Goal: Communication & Community: Connect with others

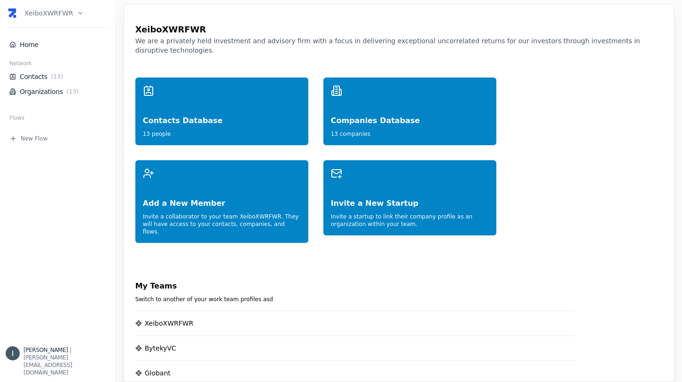
click at [51, 9] on html "XeiboXWRFWR Home Network Contacts ( 13 ) Organizations ( 13 ) Flows New Flow [P…" at bounding box center [341, 191] width 682 height 382
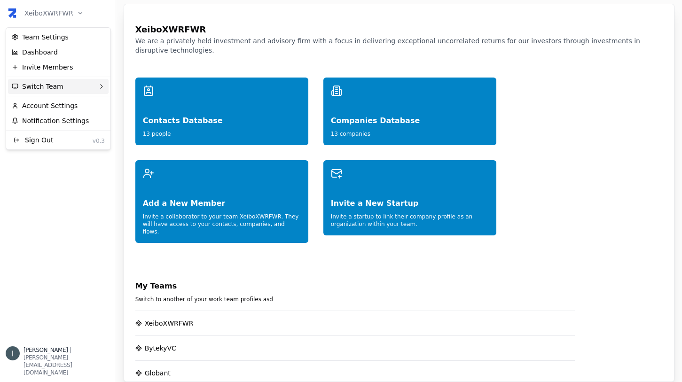
click at [71, 82] on div "Switch Team" at bounding box center [58, 86] width 101 height 15
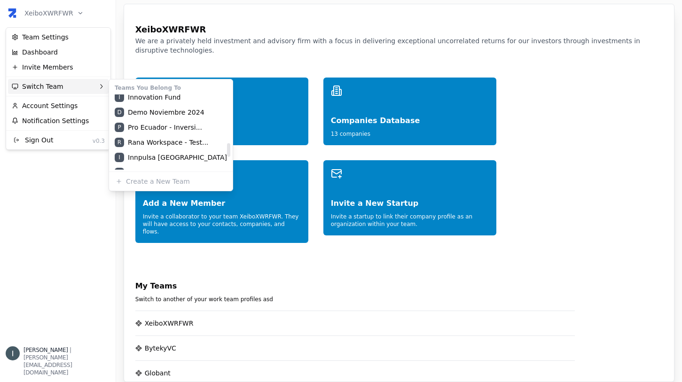
scroll to position [255, 0]
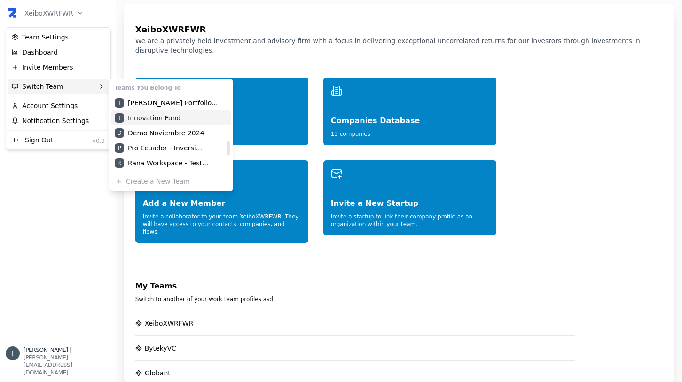
click at [150, 121] on div "I Innovation Fund" at bounding box center [171, 118] width 120 height 15
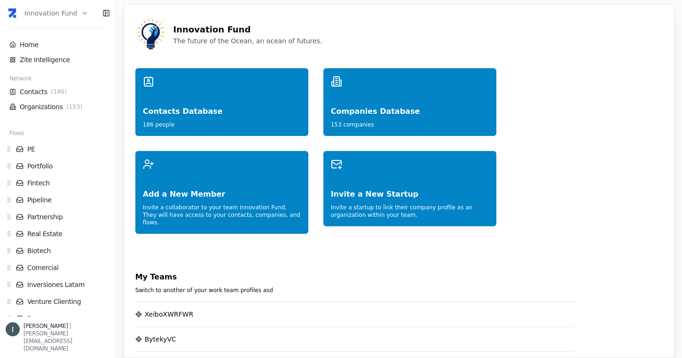
click at [104, 13] on icon at bounding box center [107, 13] width 8 height 8
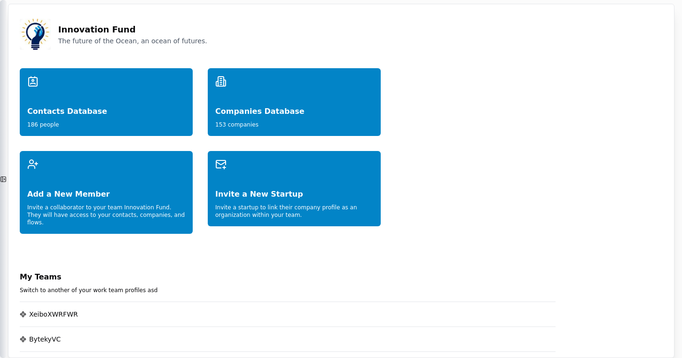
click at [4, 179] on icon at bounding box center [4, 179] width 1 height 2
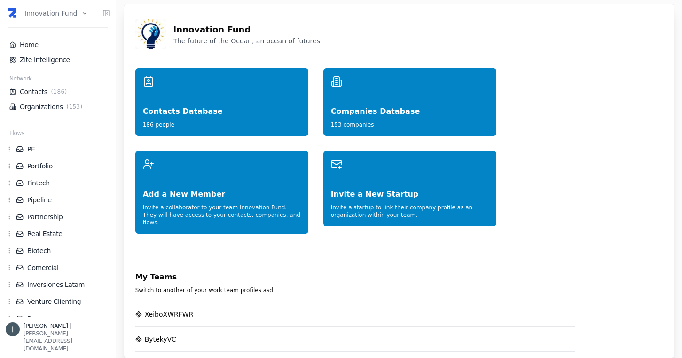
click at [59, 13] on html "Innovation Fund Home Zite Intelligence Network Contacts ( 186 ) Organizations (…" at bounding box center [341, 179] width 682 height 358
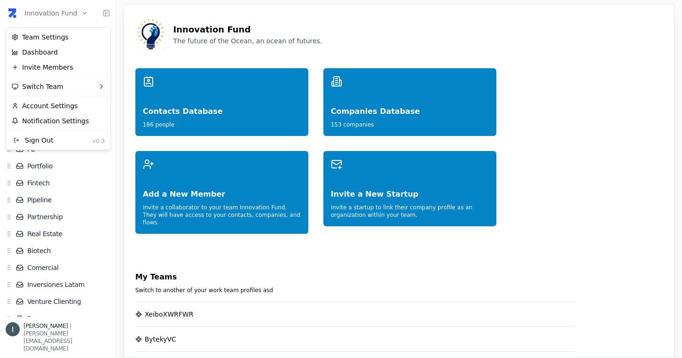
click at [327, 57] on html "Innovation Fund Home Zite Intelligence Network Contacts ( 186 ) Organizations (…" at bounding box center [341, 179] width 682 height 358
click at [50, 12] on html "Innovation Fund Home Zite Intelligence Network Contacts ( 186 ) Organizations (…" at bounding box center [341, 179] width 682 height 358
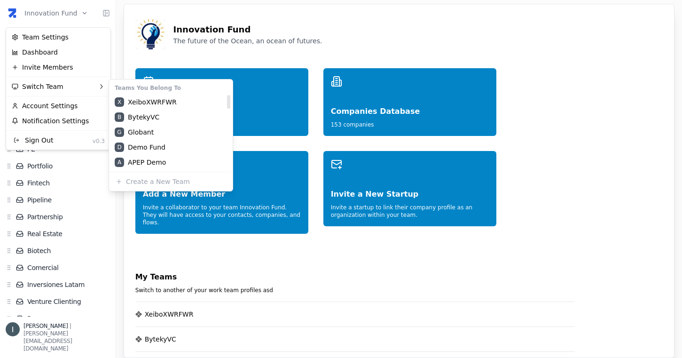
click at [230, 262] on html "Innovation Fund Home Zite Intelligence Network Contacts ( 186 ) Organizations (…" at bounding box center [341, 179] width 682 height 358
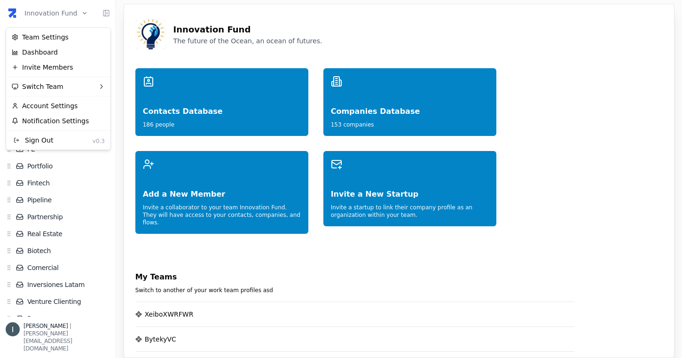
click at [71, 12] on html "Innovation Fund Home Zite Intelligence Network Contacts ( 186 ) Organizations (…" at bounding box center [341, 179] width 682 height 358
click at [79, 12] on html "Innovation Fund Home Zite Intelligence Network Contacts ( 186 ) Organizations (…" at bounding box center [341, 179] width 682 height 358
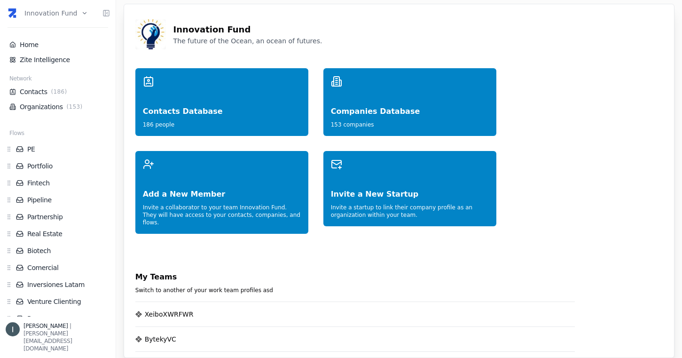
click at [79, 12] on html "Innovation Fund Home Zite Intelligence Network Contacts ( 186 ) Organizations (…" at bounding box center [341, 179] width 682 height 358
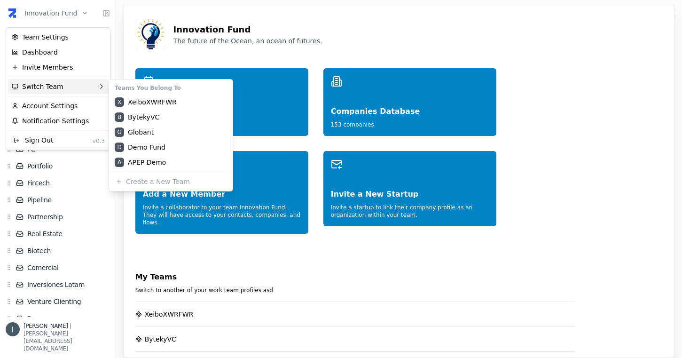
click at [210, 260] on html "Innovation Fund Home Zite Intelligence Network Contacts ( 186 ) Organizations (…" at bounding box center [341, 179] width 682 height 358
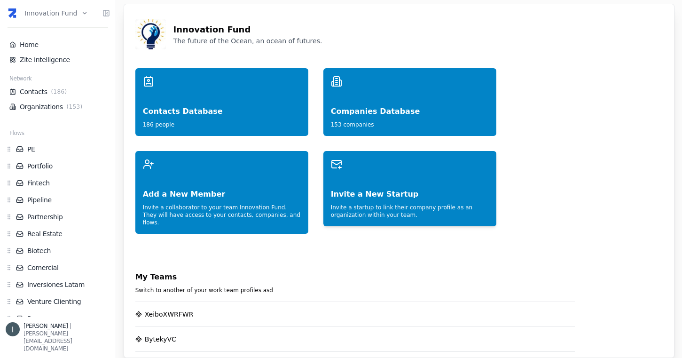
click at [380, 189] on div "Invite a New Startup" at bounding box center [410, 185] width 158 height 30
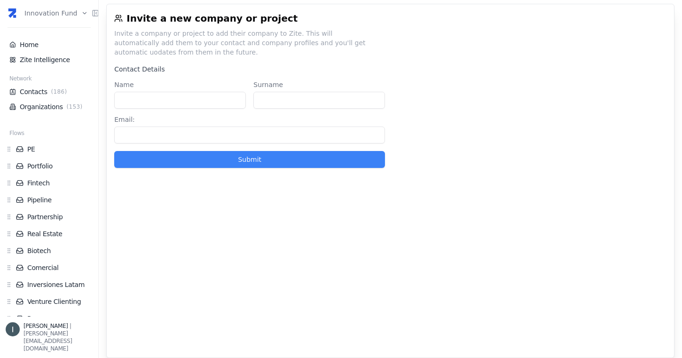
click at [182, 103] on input "Name" at bounding box center [180, 100] width 132 height 17
click at [301, 105] on input "Surname" at bounding box center [320, 100] width 132 height 17
click at [163, 135] on input "Email :" at bounding box center [249, 135] width 271 height 17
click at [60, 106] on link "Organizations ( 153 )" at bounding box center [48, 106] width 79 height 9
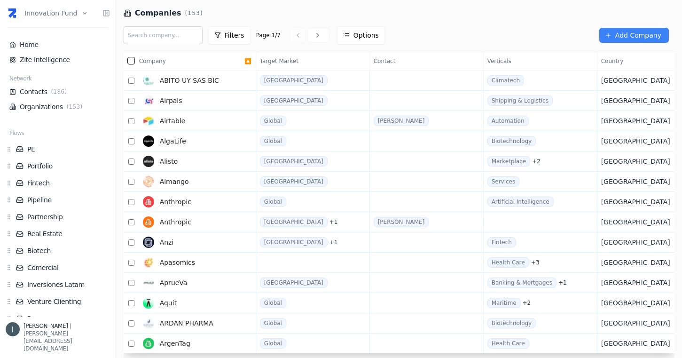
click at [56, 15] on html "Innovation Fund Home Zite Intelligence Network Contacts ( 186 ) Organizations (…" at bounding box center [341, 179] width 682 height 358
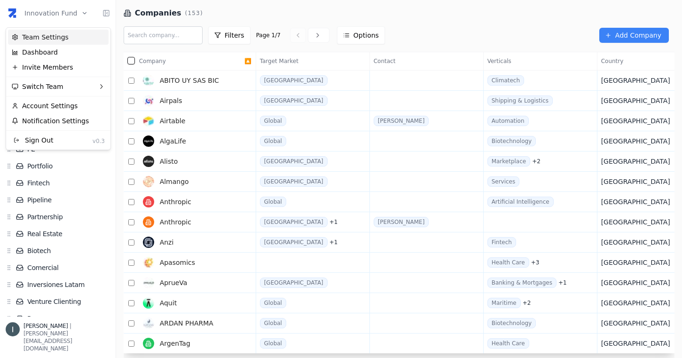
click at [50, 40] on div "Team Settings" at bounding box center [58, 37] width 101 height 15
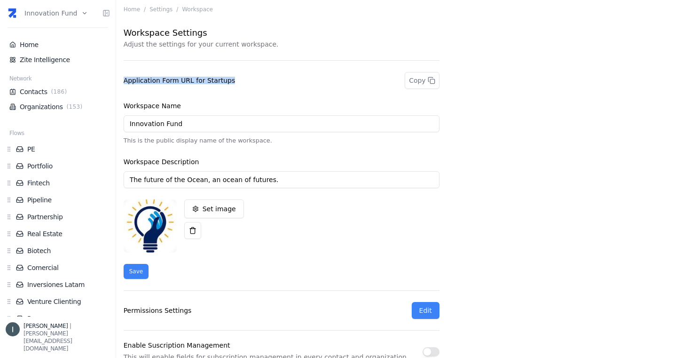
drag, startPoint x: 123, startPoint y: 81, endPoint x: 245, endPoint y: 82, distance: 122.3
click at [245, 82] on div "Home / Settings / Workspace Workspace Settings Adjust the settings for your cur…" at bounding box center [399, 179] width 566 height 358
click at [245, 82] on div "Application Form URL for Startups Copy" at bounding box center [282, 80] width 316 height 17
click at [429, 81] on icon at bounding box center [430, 79] width 4 height 4
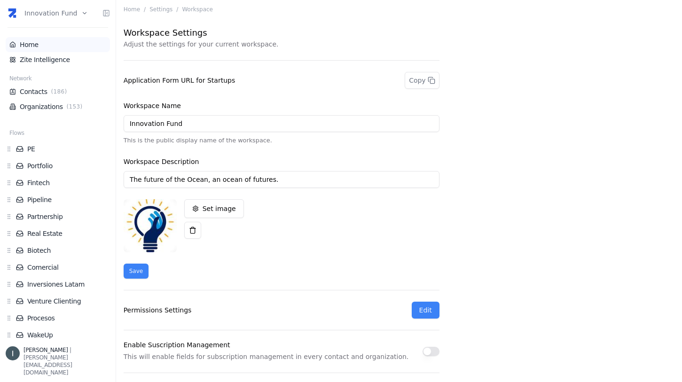
click at [48, 43] on link "Home" at bounding box center [57, 44] width 97 height 9
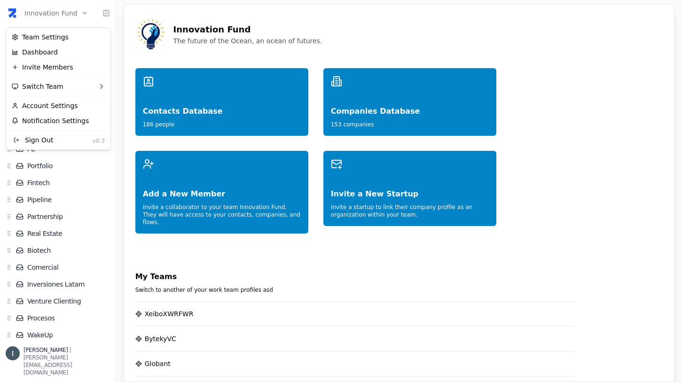
click at [60, 13] on html "Innovation Fund Home Zite Intelligence Network Contacts ( 186 ) Organizations (…" at bounding box center [341, 191] width 682 height 382
click at [48, 39] on div "Team Settings" at bounding box center [58, 37] width 101 height 15
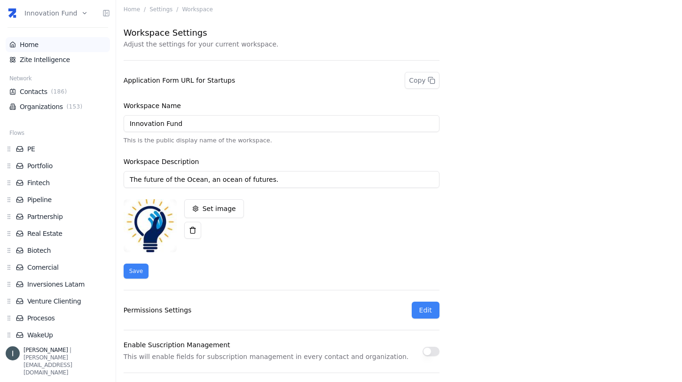
click at [40, 46] on link "Home" at bounding box center [57, 44] width 97 height 9
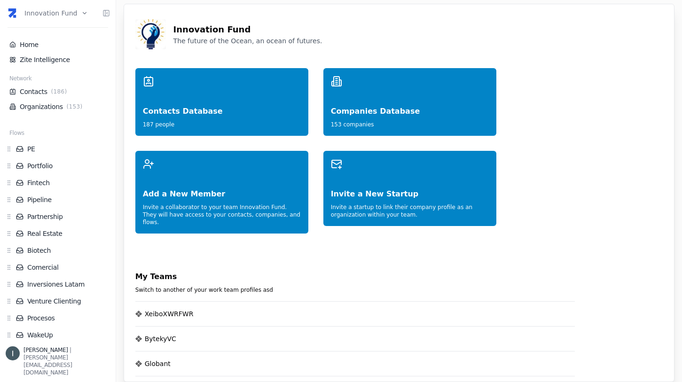
click at [42, 19] on html "Innovation Fund Home Zite Intelligence Network Contacts ( 186 ) Organizations (…" at bounding box center [341, 191] width 682 height 382
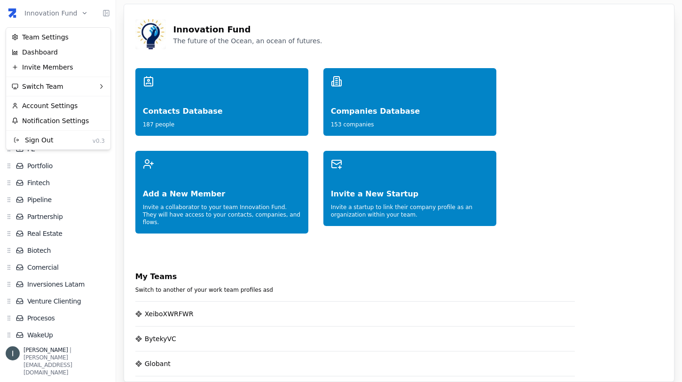
click at [223, 252] on html "Innovation Fund Home Zite Intelligence Network Contacts ( 186 ) Organizations (…" at bounding box center [341, 191] width 682 height 382
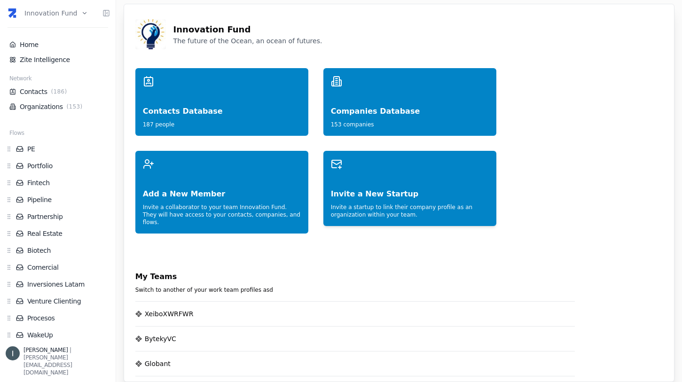
click at [391, 202] on div "Invite a startup to link their company profile as an organization within your t…" at bounding box center [410, 209] width 158 height 19
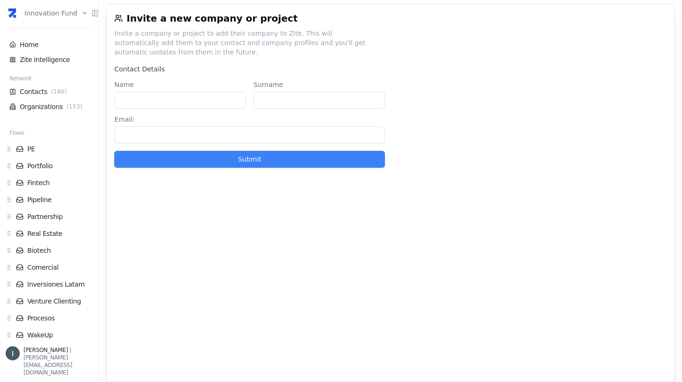
click at [152, 100] on input "Name" at bounding box center [180, 100] width 132 height 17
click at [211, 138] on input "Email :" at bounding box center [249, 135] width 271 height 17
click at [57, 107] on link "Organizations ( 153 )" at bounding box center [48, 106] width 79 height 9
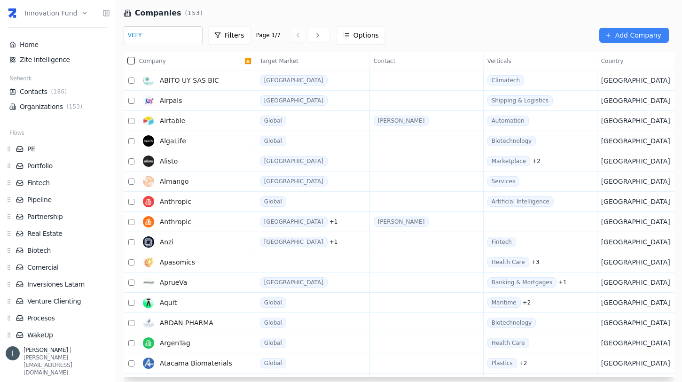
click at [154, 30] on input "VEFY" at bounding box center [163, 35] width 79 height 18
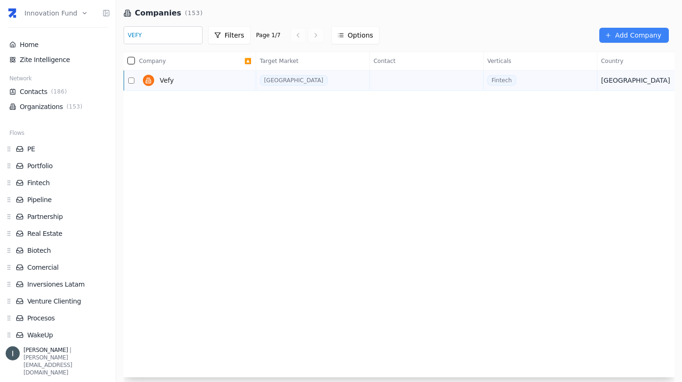
type input "VEFY"
click at [169, 85] on link "Vefy" at bounding box center [191, 80] width 105 height 19
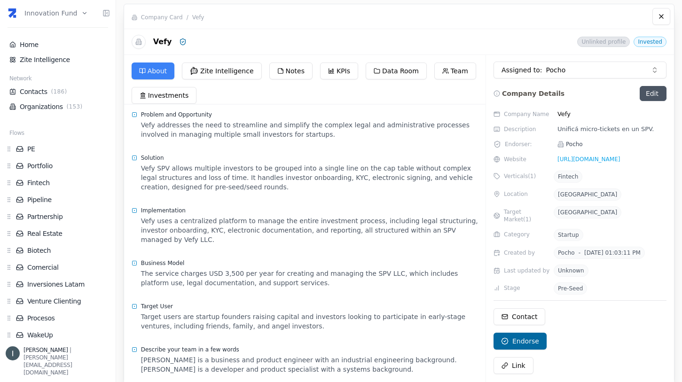
scroll to position [157, 0]
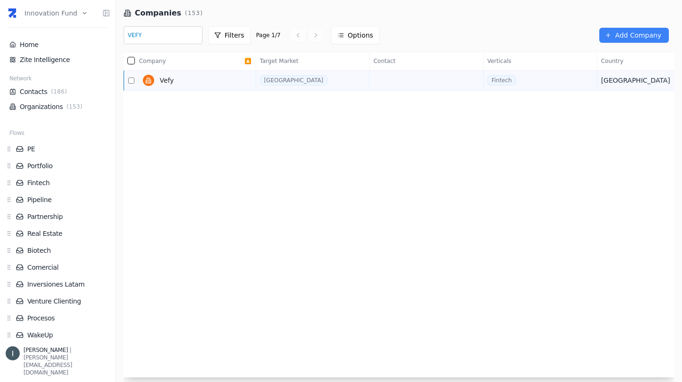
click at [169, 85] on span "Vefy" at bounding box center [167, 80] width 14 height 9
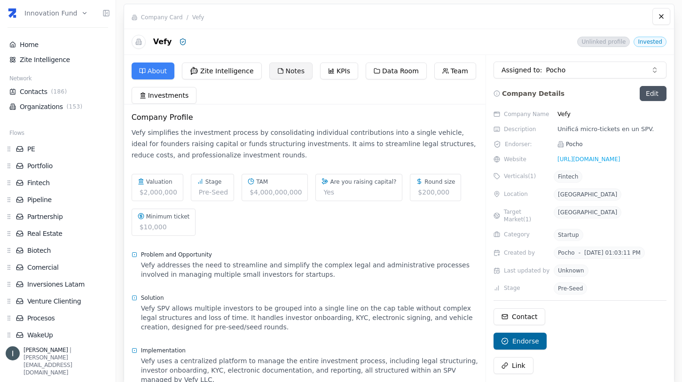
click at [293, 69] on button "Notes" at bounding box center [291, 71] width 43 height 17
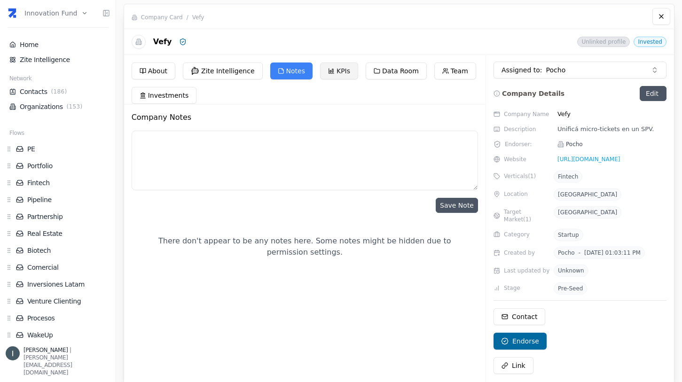
click at [335, 71] on button "KPIs" at bounding box center [339, 71] width 38 height 17
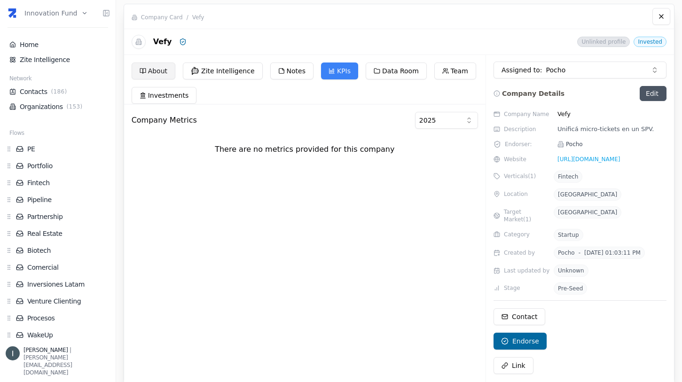
click at [159, 70] on button "About" at bounding box center [154, 71] width 44 height 17
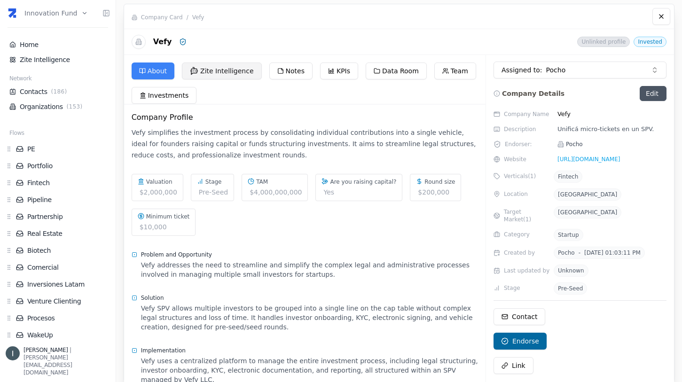
click at [213, 71] on button "Zite Intelligence" at bounding box center [222, 71] width 80 height 17
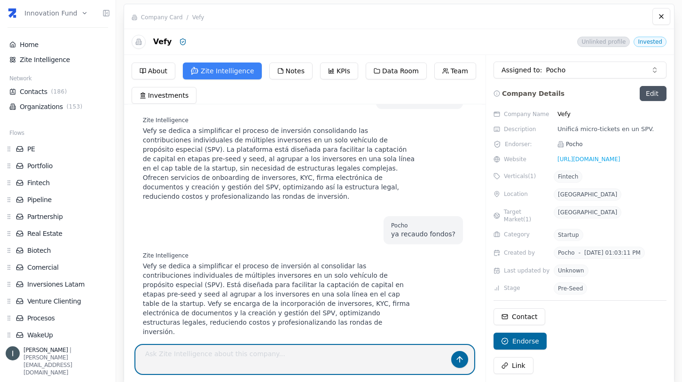
scroll to position [52, 0]
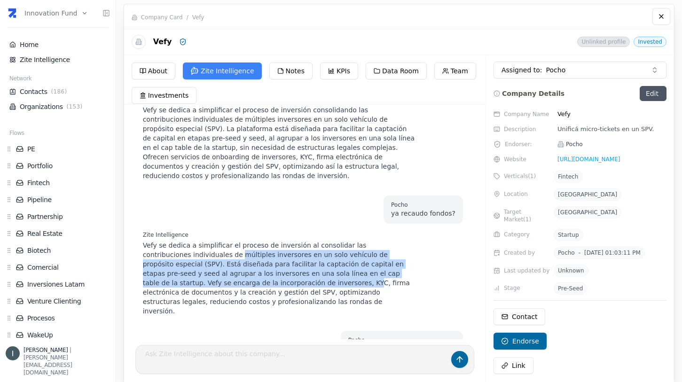
drag, startPoint x: 190, startPoint y: 257, endPoint x: 241, endPoint y: 280, distance: 55.4
click at [241, 280] on p "Vefy se dedica a simplificar el proceso de inversión al consolidar las contribu…" at bounding box center [279, 278] width 272 height 75
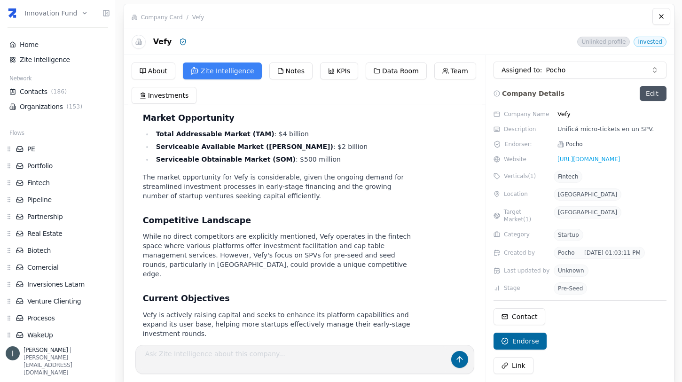
scroll to position [729, 0]
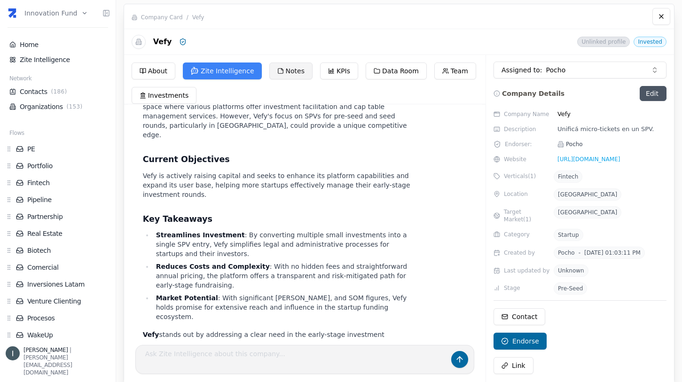
click at [283, 73] on button "Notes" at bounding box center [291, 71] width 43 height 17
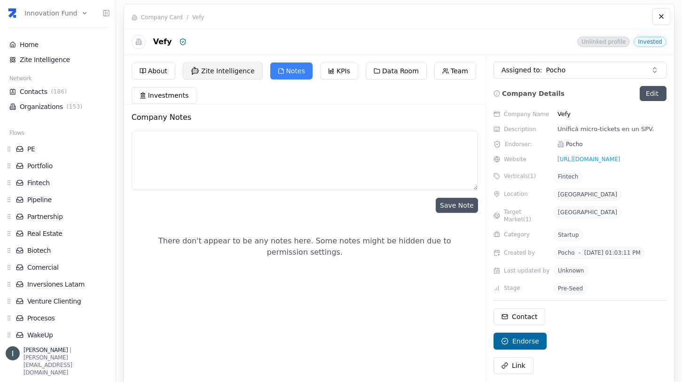
click at [214, 74] on button "Zite Intelligence" at bounding box center [223, 71] width 80 height 17
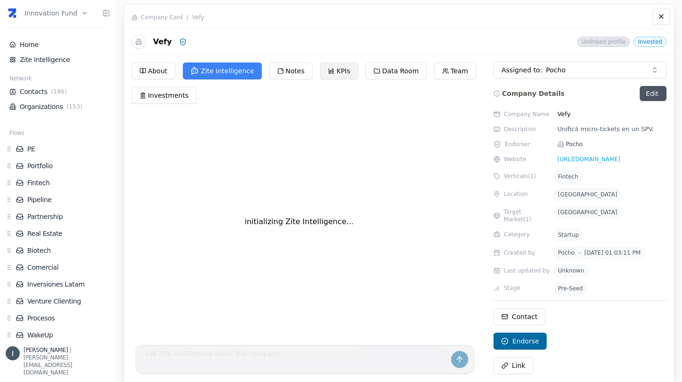
click at [330, 74] on button "KPIs" at bounding box center [339, 71] width 38 height 17
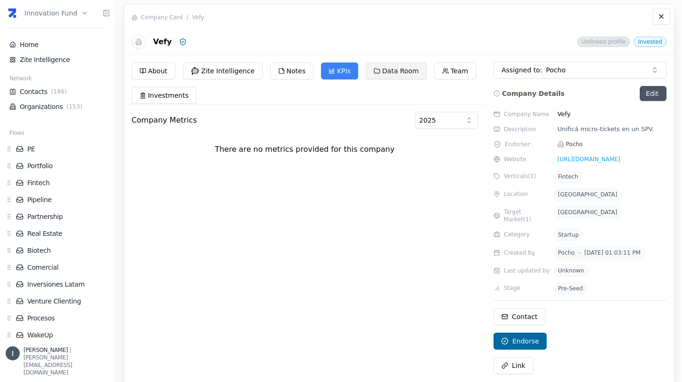
click at [380, 74] on button "Data Room" at bounding box center [396, 71] width 61 height 17
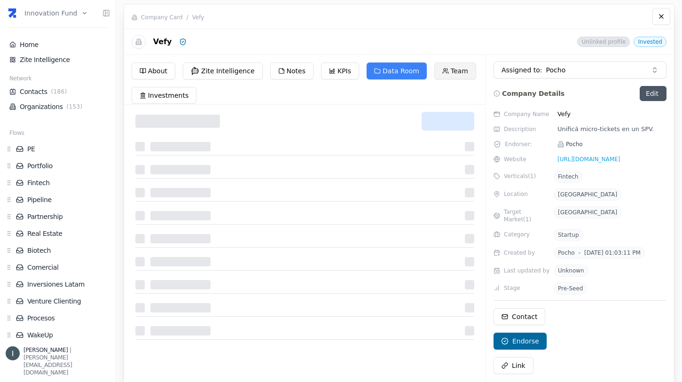
click at [452, 68] on button "Team" at bounding box center [456, 71] width 42 height 17
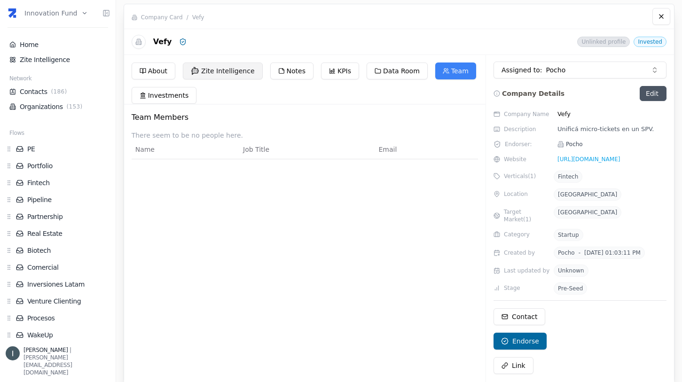
click at [225, 76] on button "Zite Intelligence" at bounding box center [223, 71] width 80 height 17
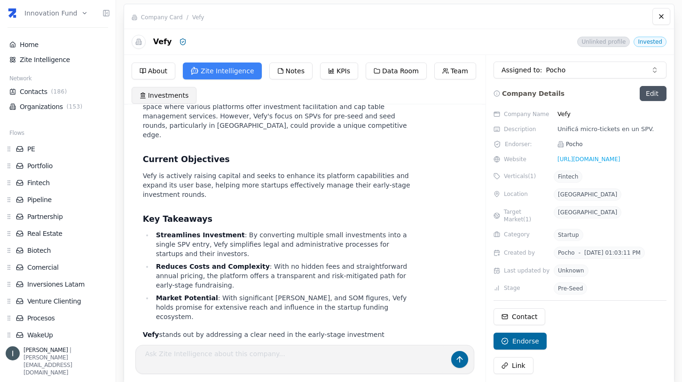
click at [175, 95] on button "Investments" at bounding box center [164, 95] width 65 height 17
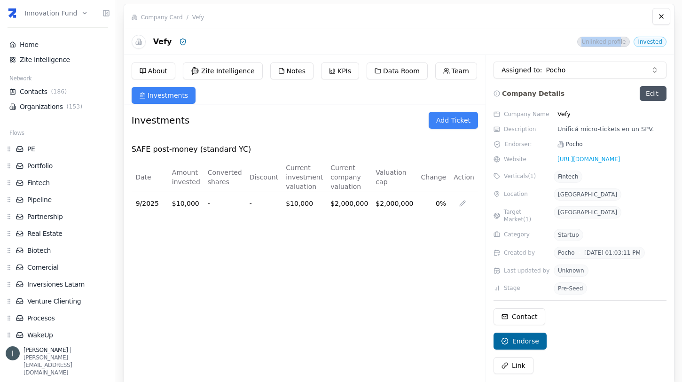
drag, startPoint x: 584, startPoint y: 39, endPoint x: 623, endPoint y: 40, distance: 39.6
click at [623, 40] on span "Unlinked profile" at bounding box center [604, 42] width 53 height 10
drag, startPoint x: 594, startPoint y: 41, endPoint x: 620, endPoint y: 41, distance: 25.9
click at [620, 41] on span "Unlinked profile" at bounding box center [604, 42] width 53 height 10
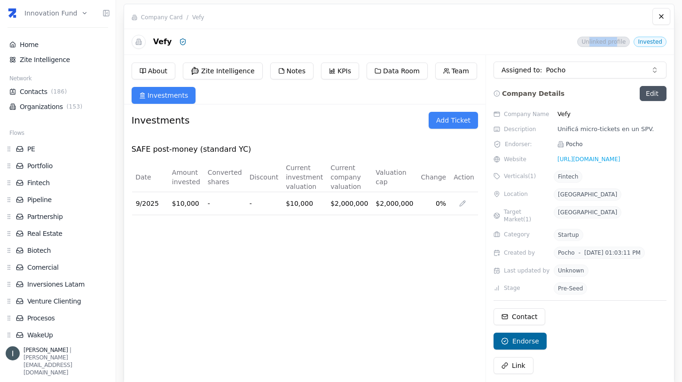
click at [620, 41] on span "Unlinked profile" at bounding box center [604, 42] width 53 height 10
drag, startPoint x: 573, startPoint y: 42, endPoint x: 596, endPoint y: 42, distance: 22.6
click at [595, 42] on div "Unlinked profile Invested" at bounding box center [578, 41] width 178 height 12
click at [596, 42] on span "Unlinked profile" at bounding box center [604, 42] width 53 height 10
click at [156, 70] on button "About" at bounding box center [154, 71] width 44 height 17
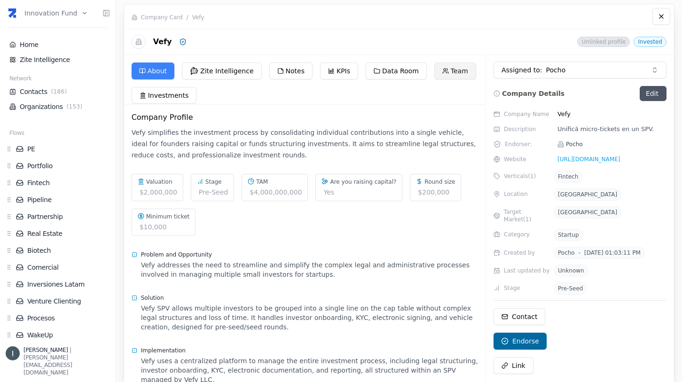
click at [443, 71] on icon at bounding box center [446, 71] width 7 height 7
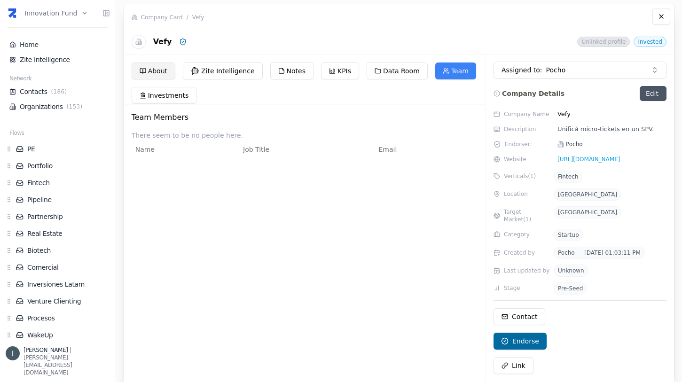
click at [170, 71] on button "About" at bounding box center [154, 71] width 44 height 17
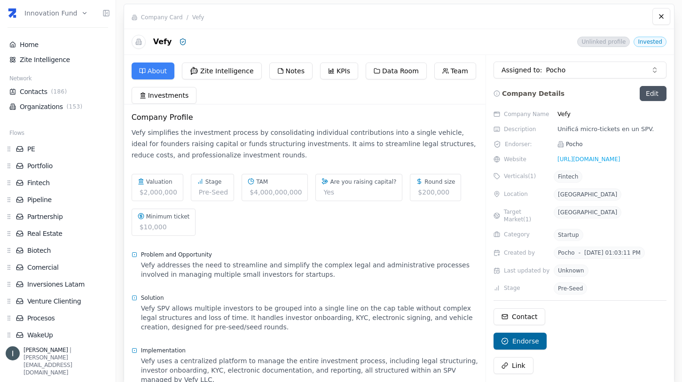
scroll to position [1, 0]
click at [513, 364] on span "Link" at bounding box center [519, 364] width 14 height 9
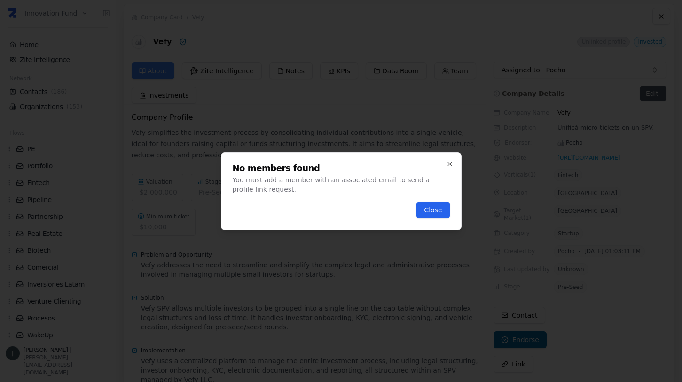
click at [442, 207] on button "Close" at bounding box center [433, 210] width 33 height 17
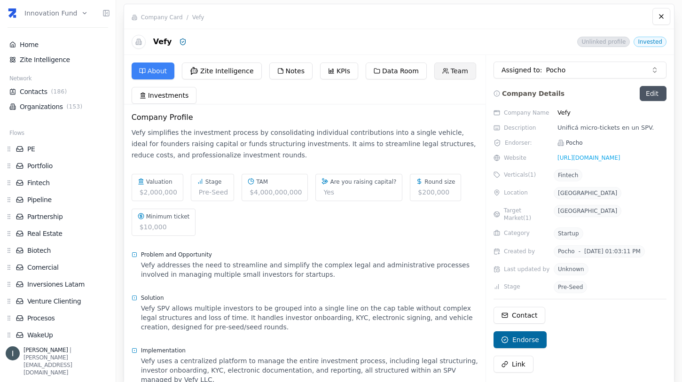
click at [435, 72] on button "Team" at bounding box center [456, 71] width 42 height 17
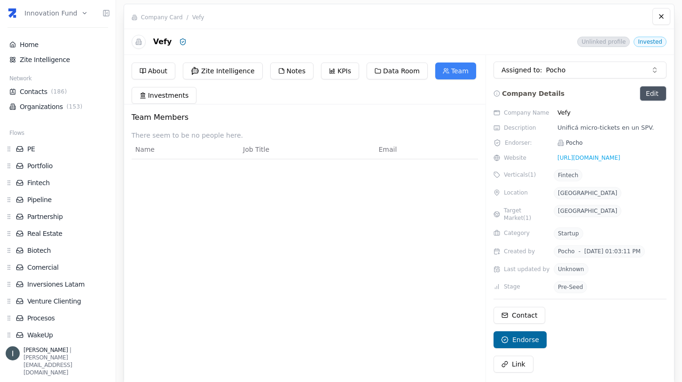
click at [647, 95] on link "Edit" at bounding box center [653, 93] width 27 height 15
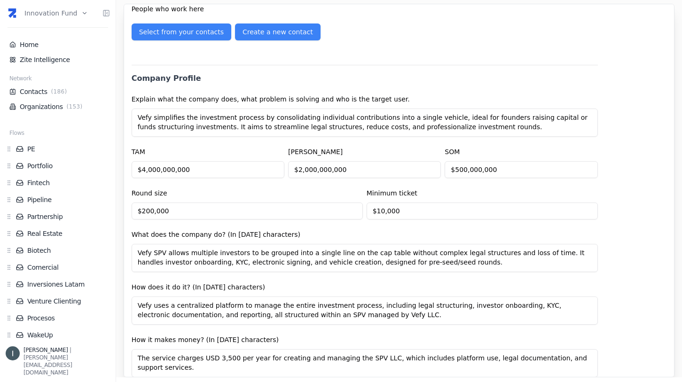
scroll to position [247, 0]
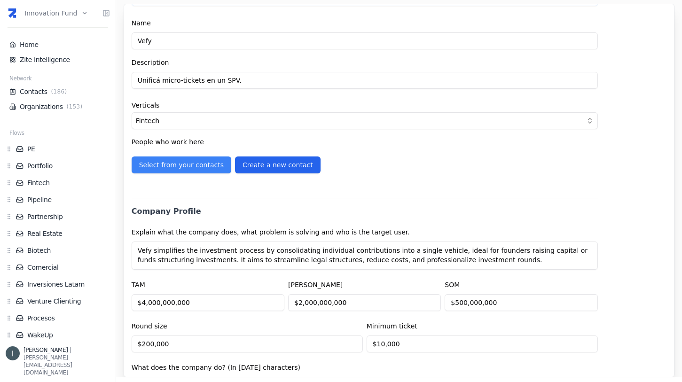
click at [275, 166] on button "Create a new contact" at bounding box center [278, 165] width 86 height 17
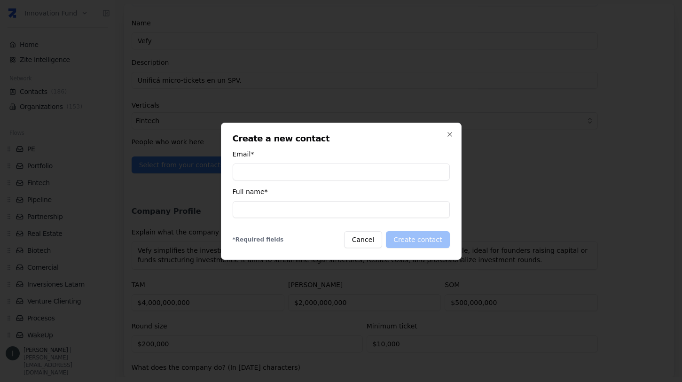
click at [278, 210] on input at bounding box center [341, 209] width 217 height 17
type input "Pocho"
click at [273, 168] on input at bounding box center [341, 172] width 217 height 17
click at [290, 174] on input "[EMAIL_ADDRESS][DOMAIN_NAME]" at bounding box center [341, 172] width 217 height 17
click at [252, 173] on input "[EMAIL_ADDRESS][DOMAIN_NAME]" at bounding box center [341, 172] width 217 height 17
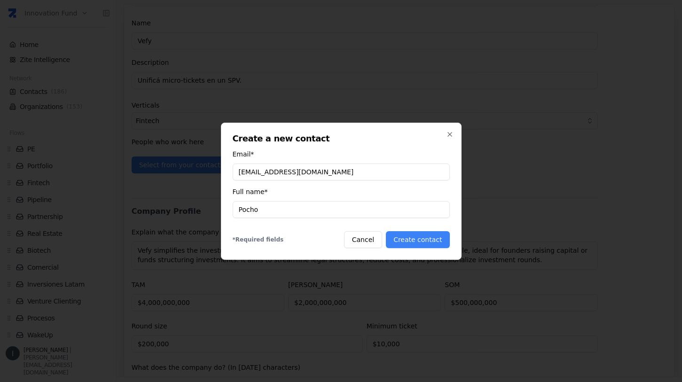
click at [268, 171] on input "[EMAIL_ADDRESS][DOMAIN_NAME]" at bounding box center [341, 172] width 217 height 17
click at [299, 171] on input "[EMAIL_ADDRESS][DOMAIN_NAME]" at bounding box center [341, 172] width 217 height 17
type input "[EMAIL_ADDRESS][DOMAIN_NAME]"
click at [305, 239] on div "* Required fields Cancel Create contact" at bounding box center [341, 239] width 217 height 17
click at [282, 212] on input "Pocho" at bounding box center [341, 209] width 217 height 17
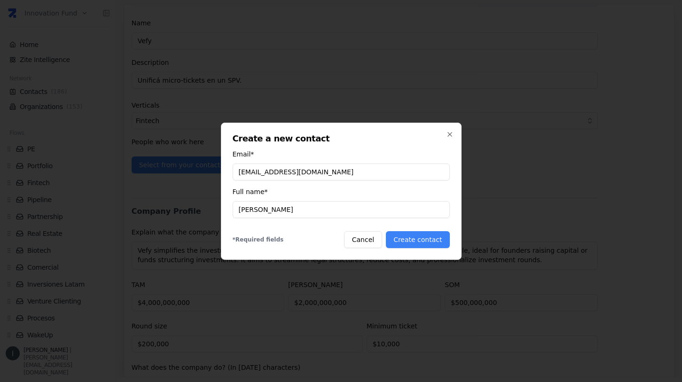
click at [279, 212] on input "[PERSON_NAME]" at bounding box center [341, 209] width 217 height 17
click at [303, 241] on div "* Required fields Cancel Create contact" at bounding box center [341, 239] width 217 height 17
click at [298, 214] on input "[PERSON_NAME]" at bounding box center [341, 209] width 217 height 17
type input "Pocho [PERSON_NAME]"
click at [309, 236] on div "* Required fields Cancel Create contact" at bounding box center [341, 239] width 217 height 17
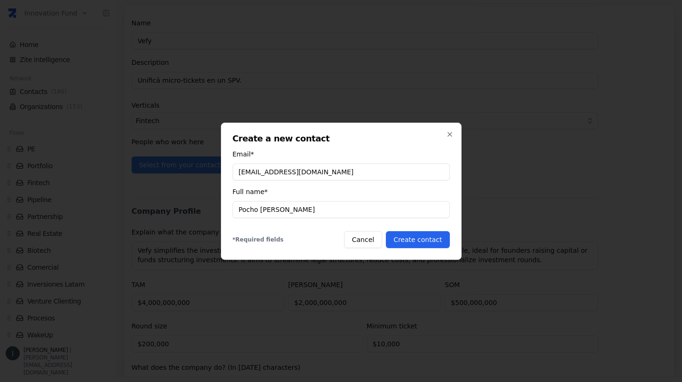
click at [416, 245] on button "Create contact" at bounding box center [417, 239] width 63 height 17
click at [244, 183] on p "Error" at bounding box center [241, 186] width 16 height 8
click at [245, 171] on input "[EMAIL_ADDRESS][DOMAIN_NAME]" at bounding box center [341, 172] width 217 height 17
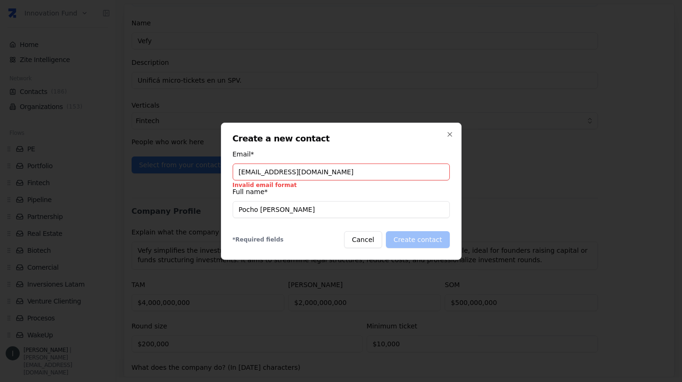
type input "[EMAIL_ADDRESS][DOMAIN_NAME]"
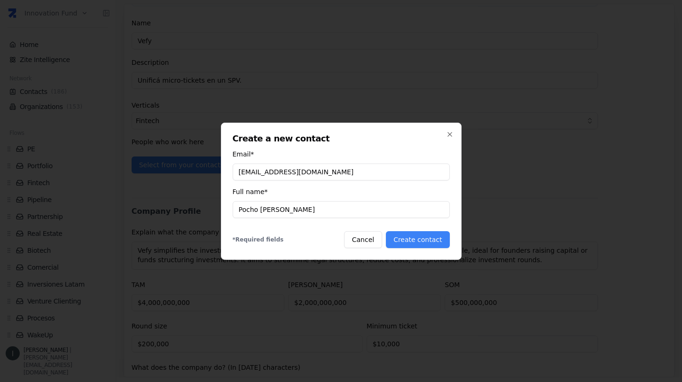
type input "[EMAIL_ADDRESS][DOMAIN_NAME]"
click at [291, 196] on div "Full name* [PERSON_NAME]" at bounding box center [341, 202] width 217 height 32
click at [318, 226] on div "Create a new contact Email* [EMAIL_ADDRESS][DOMAIN_NAME] Full name* [PERSON_NAM…" at bounding box center [341, 192] width 217 height 114
click at [412, 241] on button "Create contact" at bounding box center [417, 239] width 63 height 17
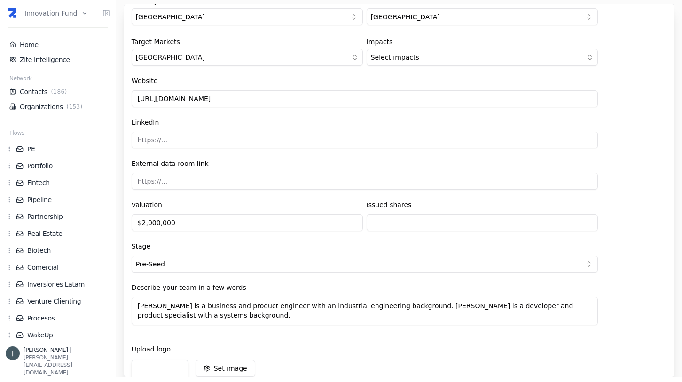
scroll to position [1176, 0]
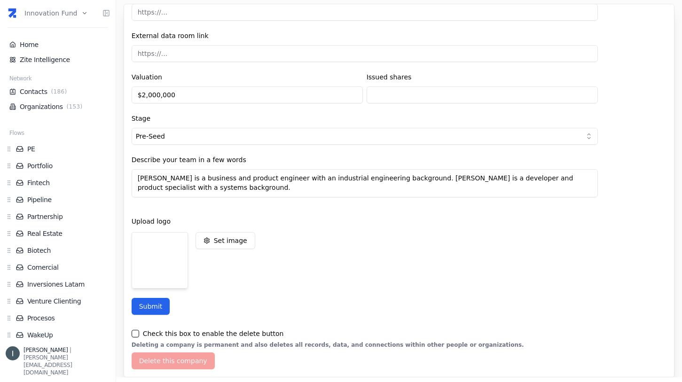
click at [158, 308] on button "Submit" at bounding box center [151, 306] width 39 height 17
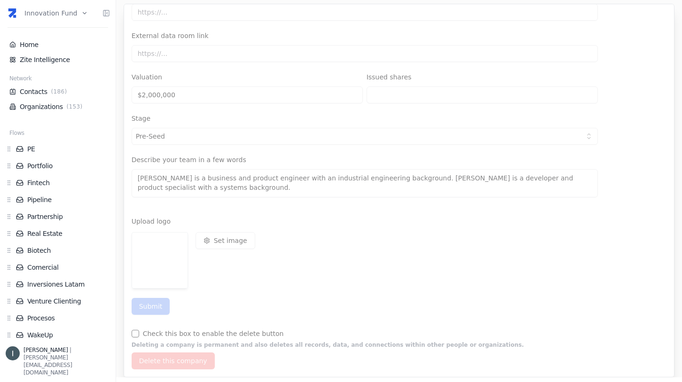
scroll to position [0, 0]
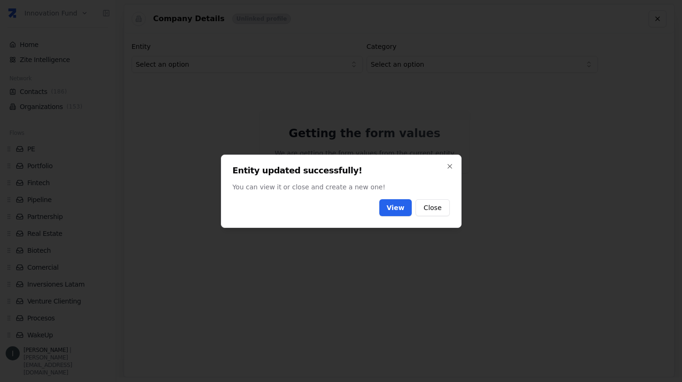
click at [397, 208] on link "View" at bounding box center [396, 207] width 33 height 17
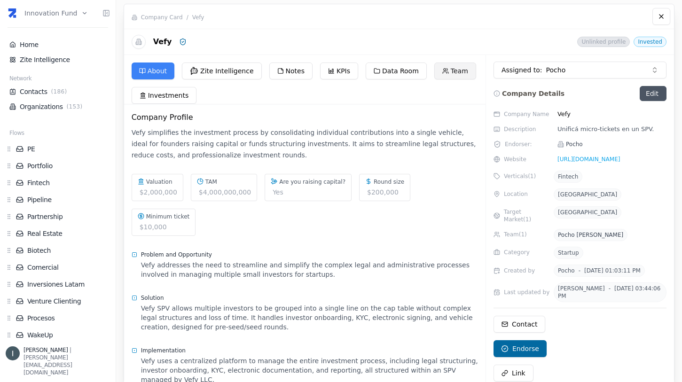
click at [448, 76] on button "Team" at bounding box center [456, 71] width 42 height 17
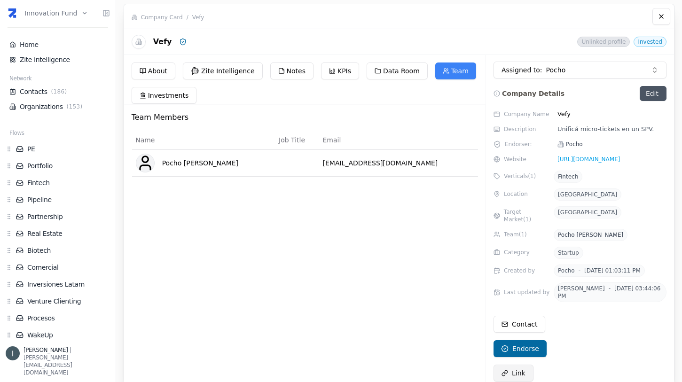
click at [514, 366] on span "Link" at bounding box center [519, 373] width 14 height 9
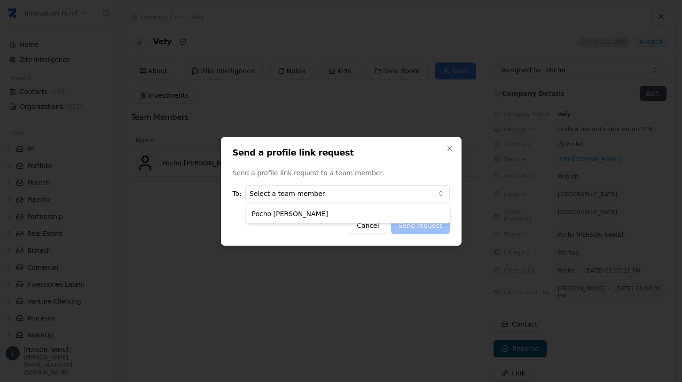
click at [314, 195] on body "Innovation Fund Home Zite Intelligence Network Contacts ( 186 ) Organizations (…" at bounding box center [341, 191] width 682 height 382
click at [424, 224] on button "Send request" at bounding box center [420, 225] width 59 height 17
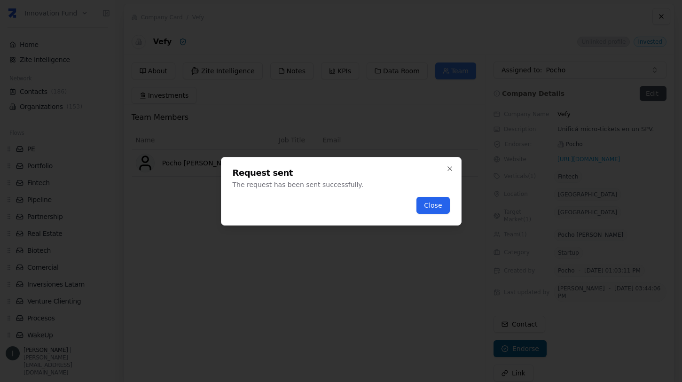
click at [435, 208] on button "Close" at bounding box center [433, 205] width 33 height 17
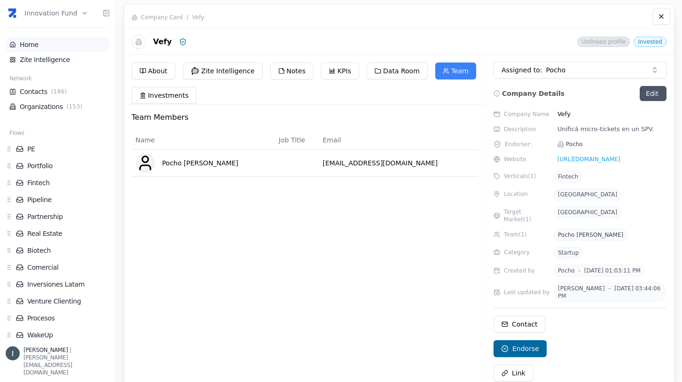
click at [60, 44] on link "Home" at bounding box center [57, 44] width 97 height 9
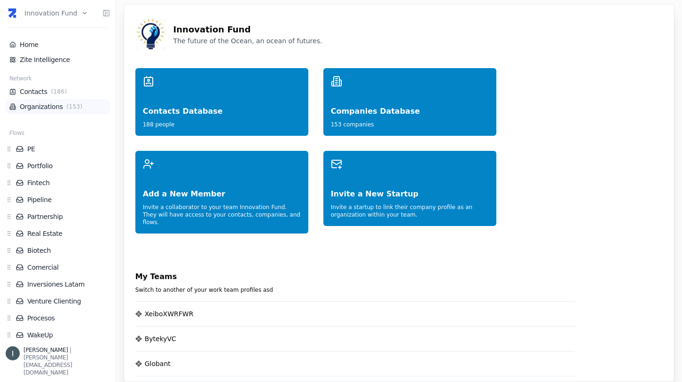
click at [65, 106] on span "( 153 )" at bounding box center [75, 107] width 20 height 8
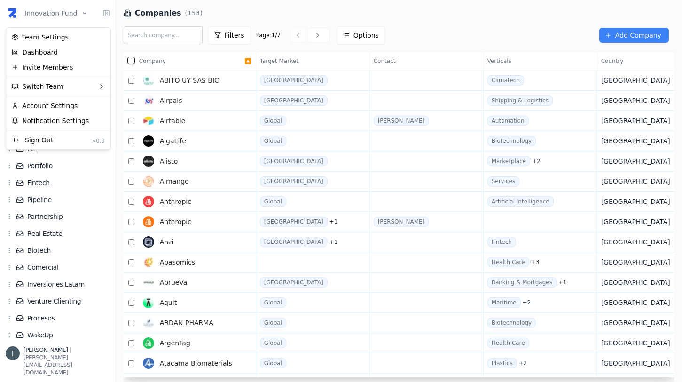
click at [54, 21] on html "Innovation Fund Home Zite Intelligence Network Contacts ( 186 ) Organizations (…" at bounding box center [341, 191] width 682 height 382
click at [49, 38] on div "Team Settings" at bounding box center [58, 37] width 101 height 15
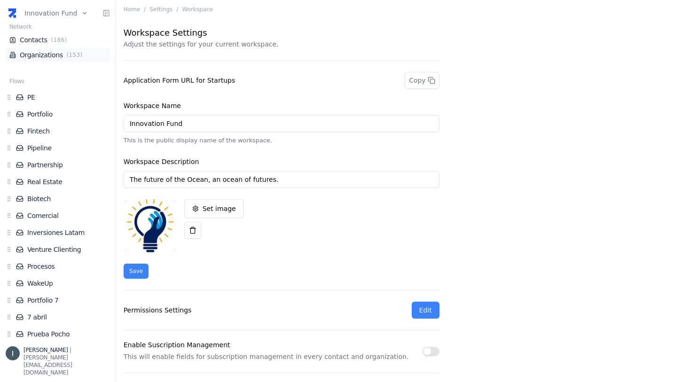
click at [57, 57] on link "Organizations ( 153 )" at bounding box center [57, 54] width 97 height 9
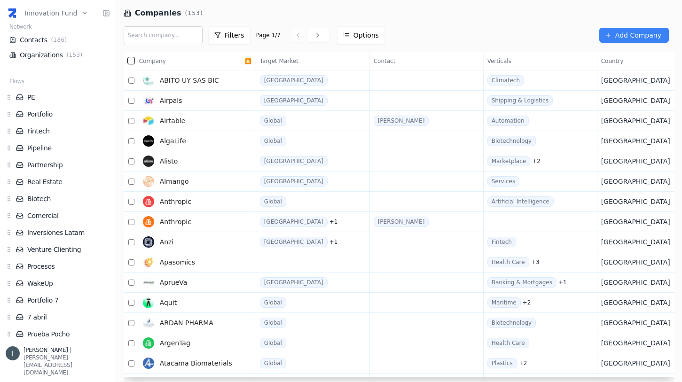
click at [168, 39] on input "text" at bounding box center [163, 35] width 79 height 18
click at [205, 140] on link "AlgaLife" at bounding box center [191, 141] width 105 height 19
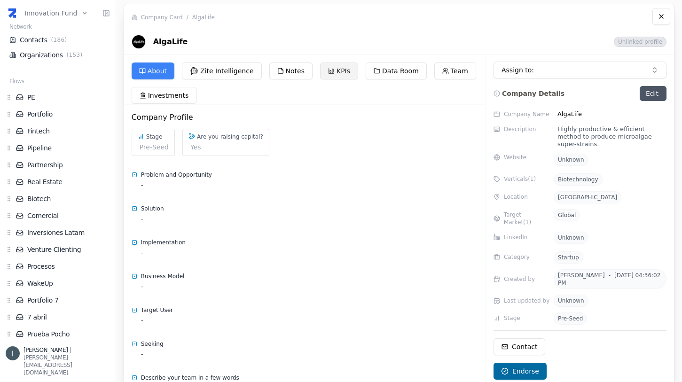
click at [331, 69] on button "KPIs" at bounding box center [339, 71] width 38 height 17
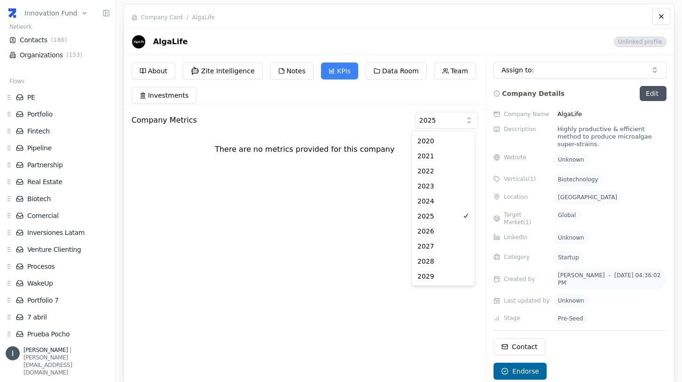
click at [431, 124] on html "Innovation Fund Home Zite Intelligence Network Contacts ( 186 ) Organizations (…" at bounding box center [341, 191] width 682 height 382
click at [67, 58] on span "( 153 )" at bounding box center [75, 55] width 20 height 8
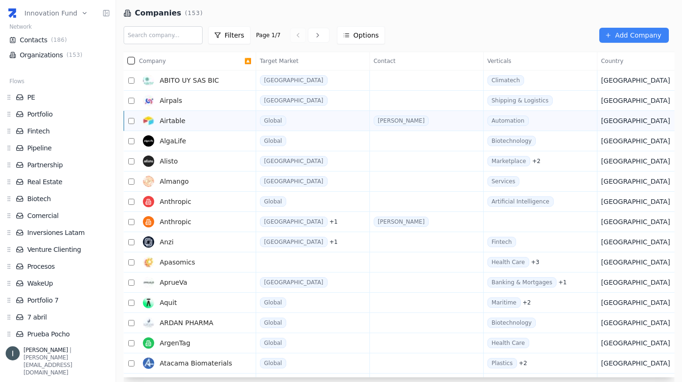
scroll to position [8, 0]
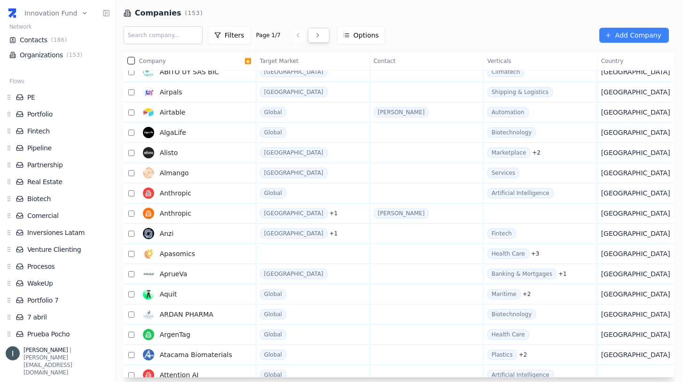
click at [314, 38] on icon at bounding box center [318, 36] width 8 height 8
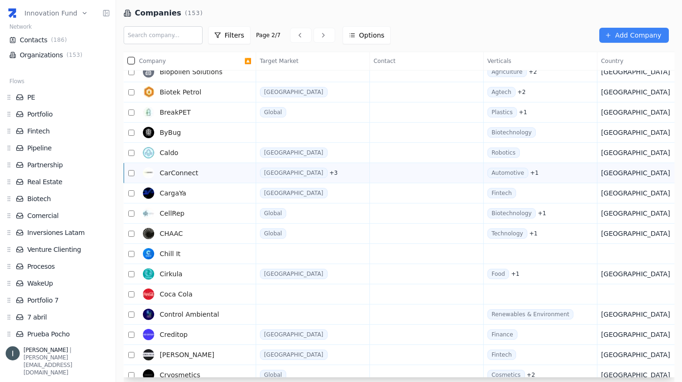
scroll to position [202, 0]
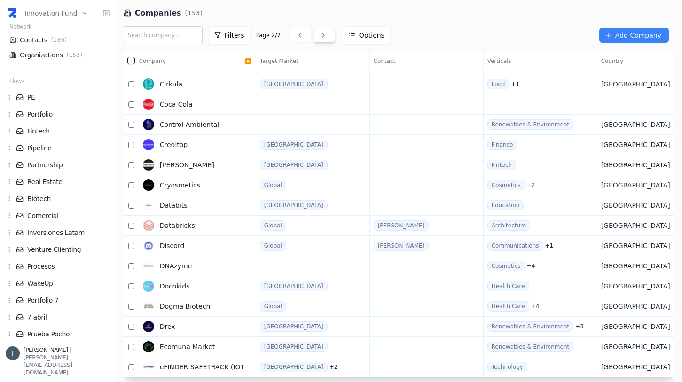
click at [320, 37] on icon at bounding box center [324, 36] width 8 height 8
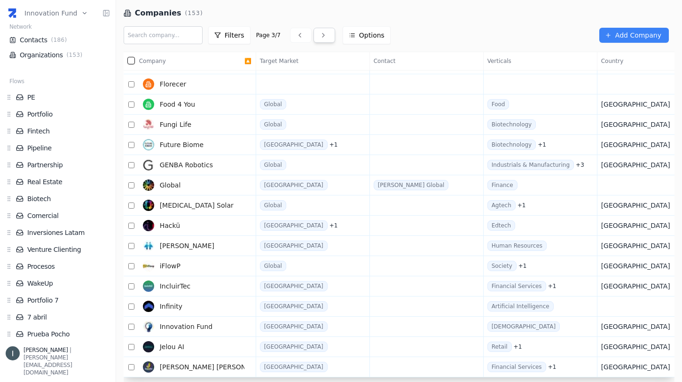
click at [320, 34] on icon at bounding box center [324, 36] width 8 height 8
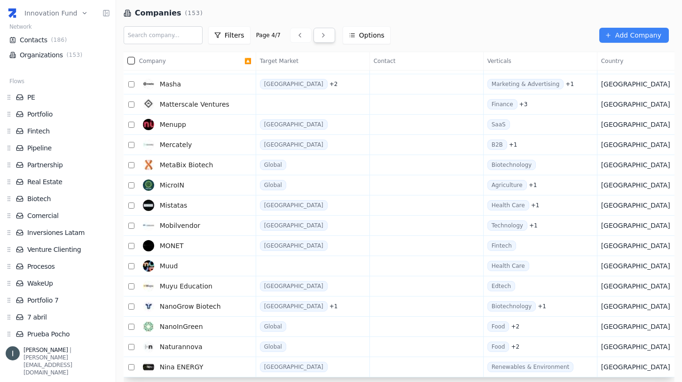
click at [320, 37] on icon at bounding box center [324, 36] width 8 height 8
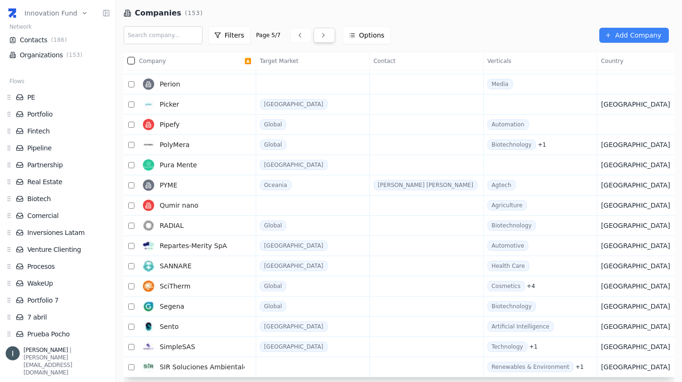
click at [320, 34] on icon at bounding box center [324, 36] width 8 height 8
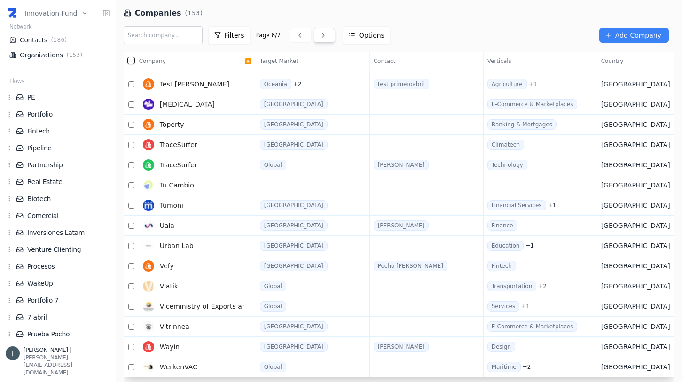
click at [320, 38] on icon at bounding box center [324, 36] width 8 height 8
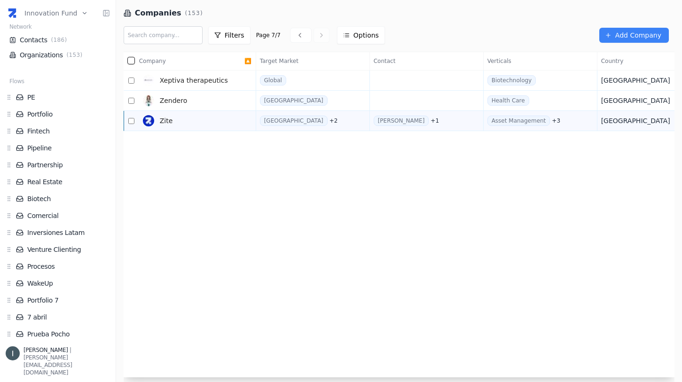
click at [198, 125] on link "Zite" at bounding box center [191, 120] width 105 height 19
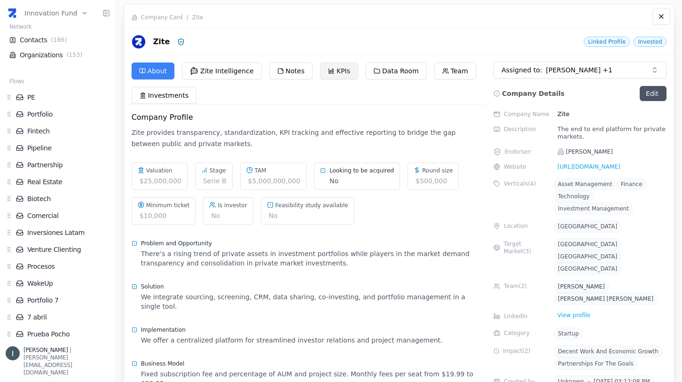
click at [328, 71] on icon at bounding box center [331, 71] width 7 height 7
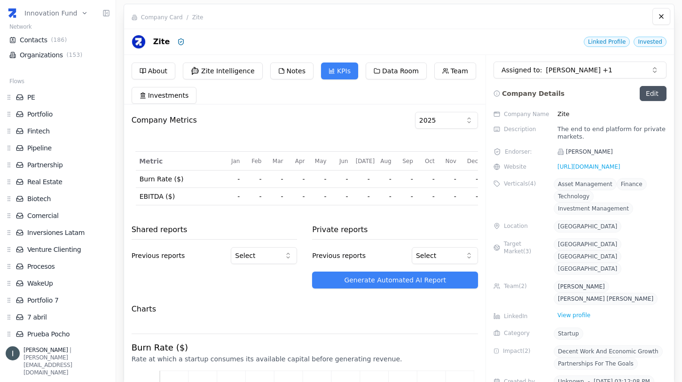
click at [436, 119] on html "Innovation Fund Home Zite Intelligence Network Contacts ( 186 ) Organizations (…" at bounding box center [341, 191] width 682 height 382
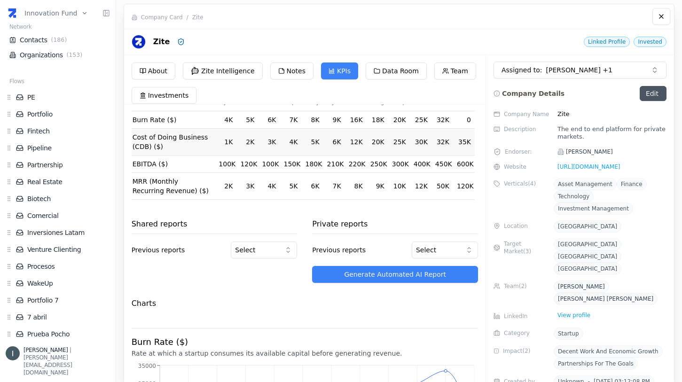
scroll to position [61, 0]
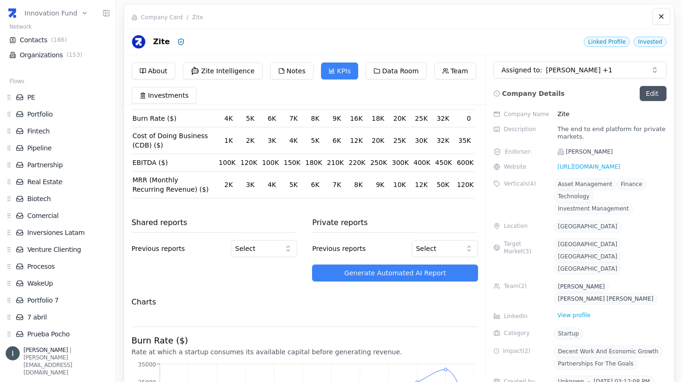
click at [282, 250] on html "Innovation Fund Home Zite Intelligence Network Contacts ( 186 ) Organizations (…" at bounding box center [341, 191] width 682 height 382
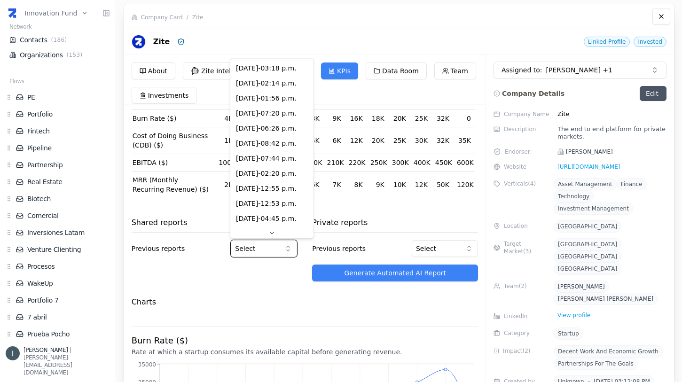
click at [254, 283] on html "Innovation Fund Home Zite Intelligence Network Contacts ( 186 ) Organizations (…" at bounding box center [341, 191] width 682 height 382
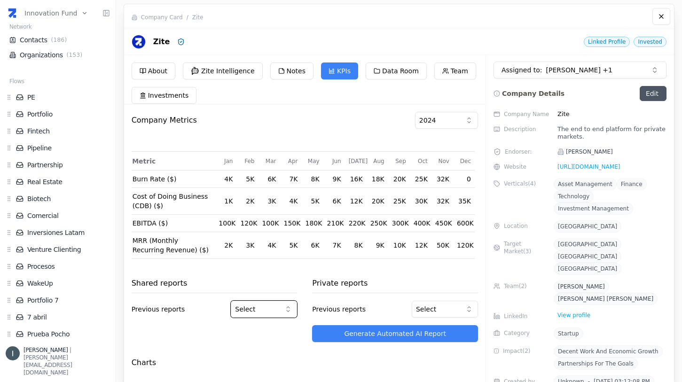
scroll to position [58, 0]
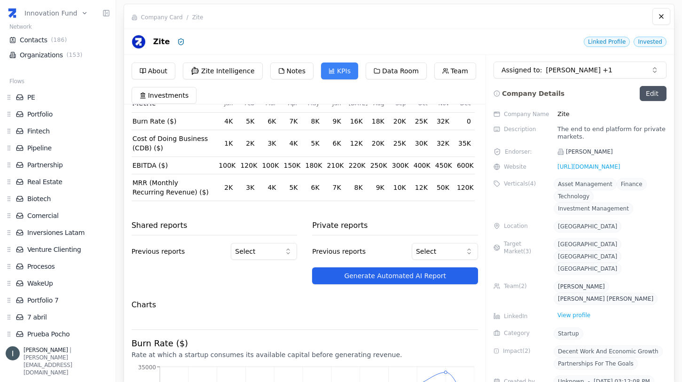
click at [396, 278] on button "Generate Automated AI Report" at bounding box center [395, 276] width 166 height 17
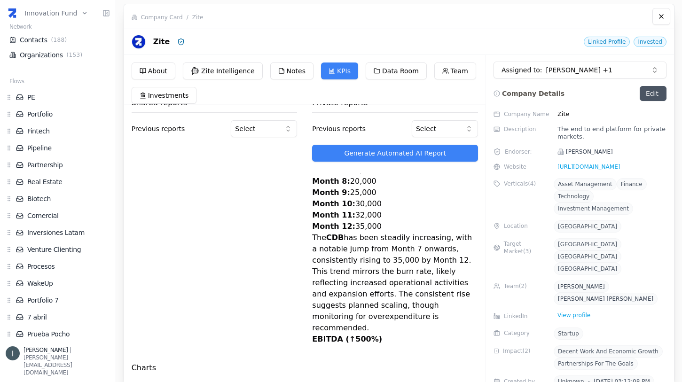
scroll to position [0, 0]
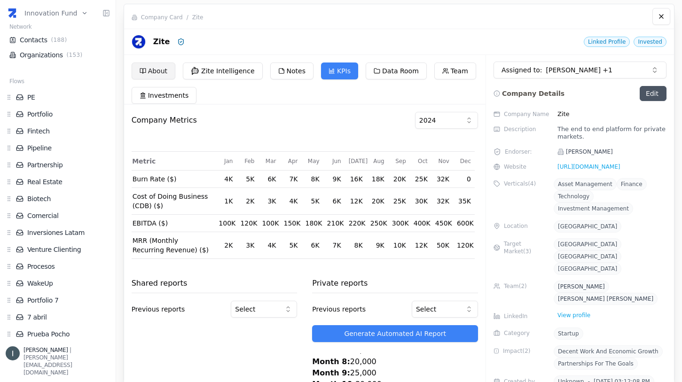
click at [153, 65] on button "About" at bounding box center [154, 71] width 44 height 17
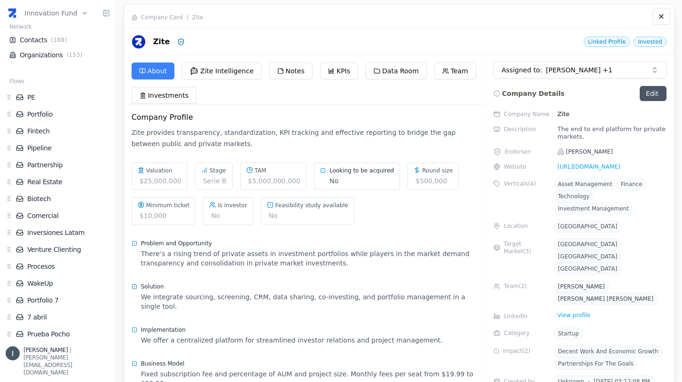
click at [48, 16] on html "Innovation Fund Home Zite Intelligence Network Contacts ( 188 ) Organizations (…" at bounding box center [341, 191] width 682 height 382
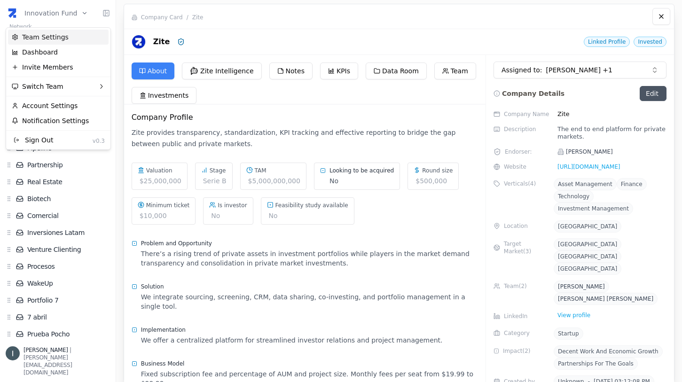
click at [55, 33] on div "Team Settings" at bounding box center [58, 37] width 101 height 15
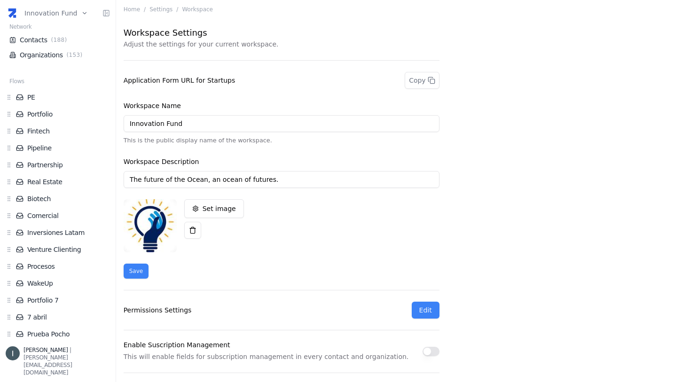
scroll to position [375, 0]
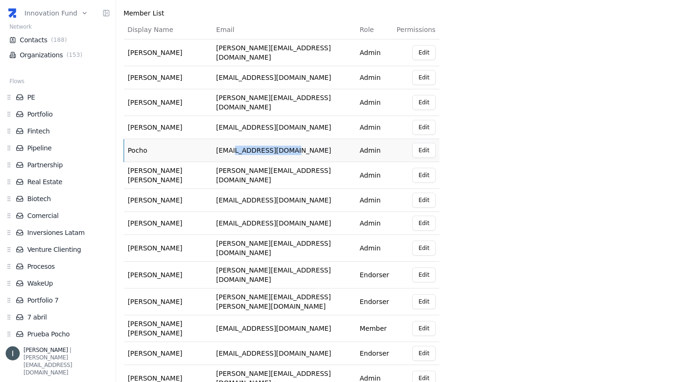
drag, startPoint x: 252, startPoint y: 144, endPoint x: 303, endPoint y: 144, distance: 51.3
click at [303, 144] on td "[EMAIL_ADDRESS][DOMAIN_NAME]" at bounding box center [284, 150] width 143 height 23
click at [424, 145] on button "Edit" at bounding box center [424, 150] width 23 height 15
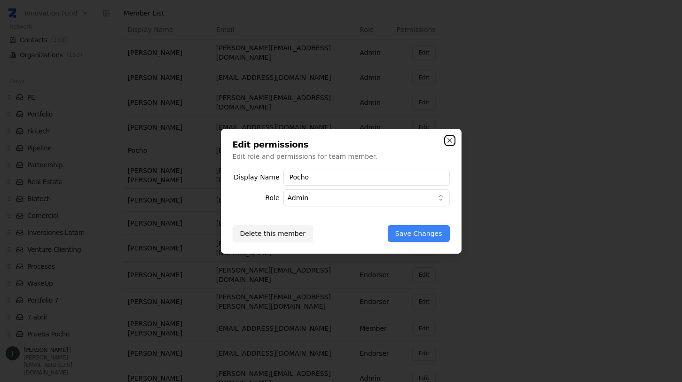
click at [451, 138] on icon "button" at bounding box center [450, 141] width 8 height 8
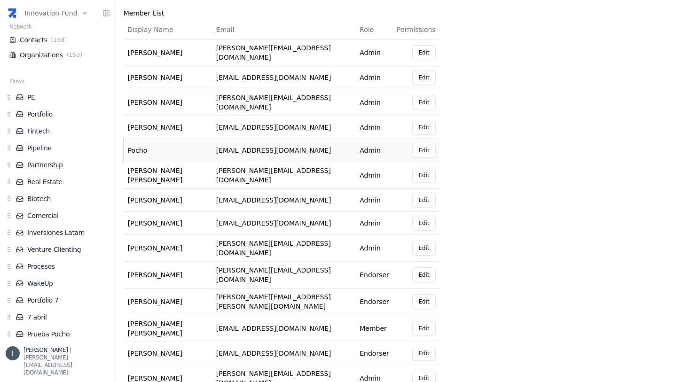
drag, startPoint x: 253, startPoint y: 145, endPoint x: 293, endPoint y: 145, distance: 40.5
click at [293, 145] on td "[EMAIL_ADDRESS][DOMAIN_NAME]" at bounding box center [284, 150] width 143 height 23
drag, startPoint x: 239, startPoint y: 141, endPoint x: 263, endPoint y: 141, distance: 24.0
click at [263, 141] on td "[EMAIL_ADDRESS][DOMAIN_NAME]" at bounding box center [284, 150] width 143 height 23
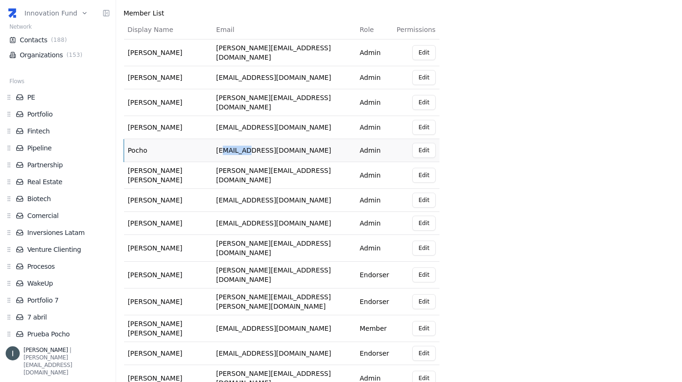
click at [263, 141] on td "[EMAIL_ADDRESS][DOMAIN_NAME]" at bounding box center [284, 150] width 143 height 23
drag, startPoint x: 291, startPoint y: 142, endPoint x: 252, endPoint y: 142, distance: 39.5
click at [251, 142] on td "[EMAIL_ADDRESS][DOMAIN_NAME]" at bounding box center [284, 150] width 143 height 23
click at [252, 142] on td "[EMAIL_ADDRESS][DOMAIN_NAME]" at bounding box center [284, 150] width 143 height 23
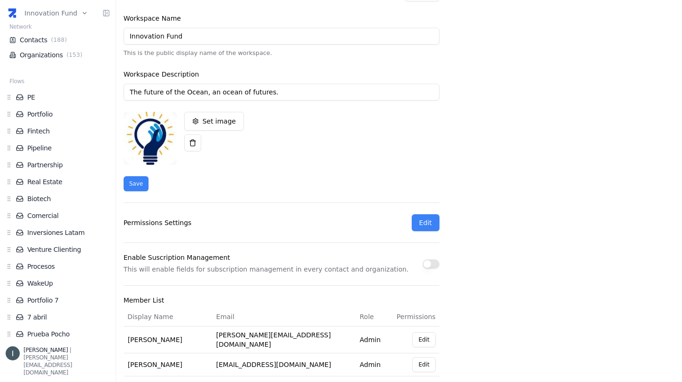
scroll to position [0, 0]
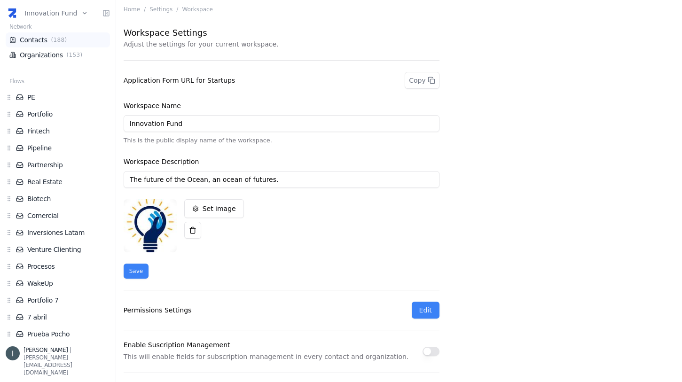
click at [52, 38] on span "( 188 )" at bounding box center [59, 40] width 20 height 8
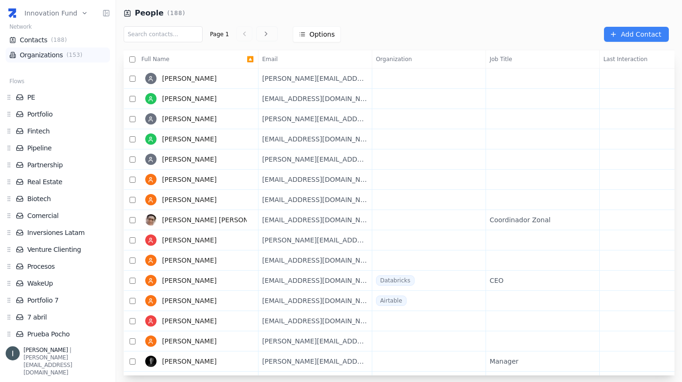
click at [43, 60] on li "Organizations ( 153 )" at bounding box center [58, 55] width 104 height 15
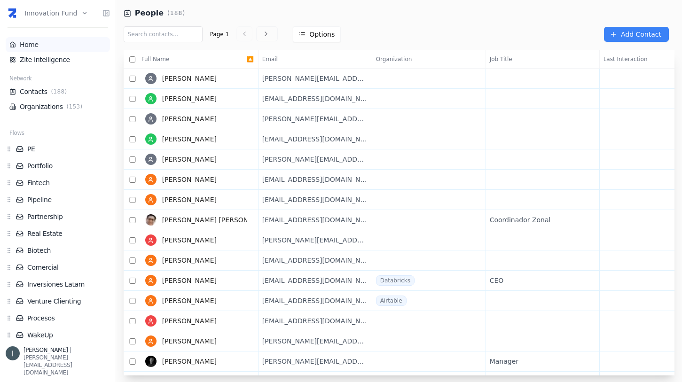
click at [44, 38] on li "Home" at bounding box center [58, 44] width 104 height 15
click at [47, 43] on link "Home" at bounding box center [57, 44] width 97 height 9
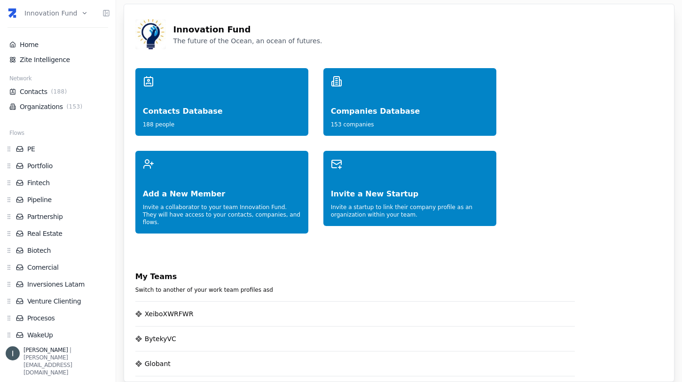
scroll to position [7, 0]
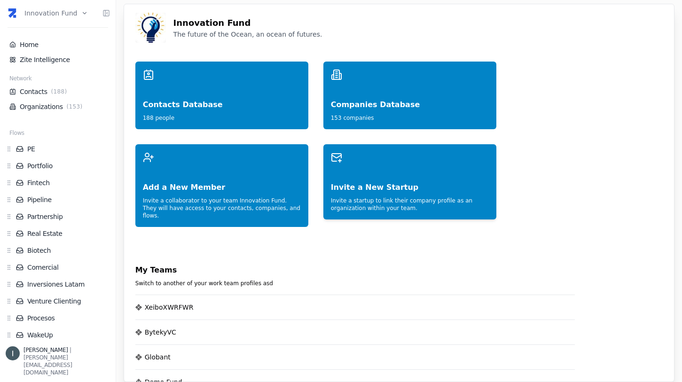
click at [354, 205] on div "Invite a startup to link their company profile as an organization within your t…" at bounding box center [410, 202] width 158 height 19
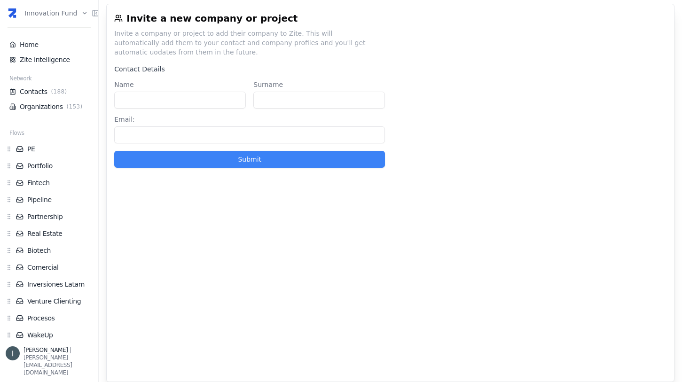
click at [166, 99] on input "Name" at bounding box center [180, 100] width 132 height 17
type input "Pocho"
click at [269, 105] on input "Surname" at bounding box center [320, 100] width 132 height 17
type input "Vefy"
click at [206, 139] on input "Email :" at bounding box center [249, 135] width 271 height 17
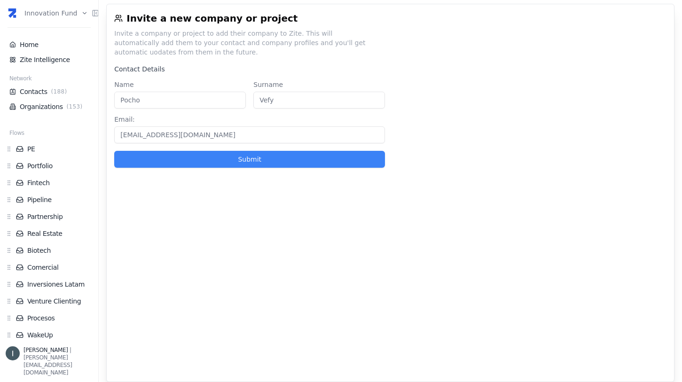
type input "[EMAIL_ADDRESS][DOMAIN_NAME]"
click at [230, 209] on div "Invite a new company or project Invite a company or project to add their compan…" at bounding box center [390, 193] width 569 height 379
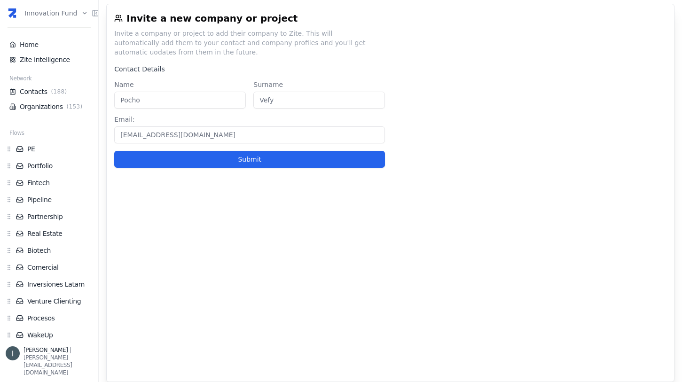
click at [229, 160] on button "Submit" at bounding box center [249, 159] width 271 height 17
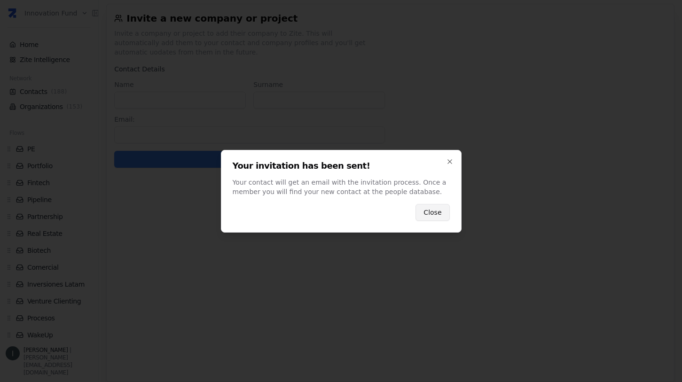
click at [431, 215] on button "Close" at bounding box center [433, 212] width 34 height 17
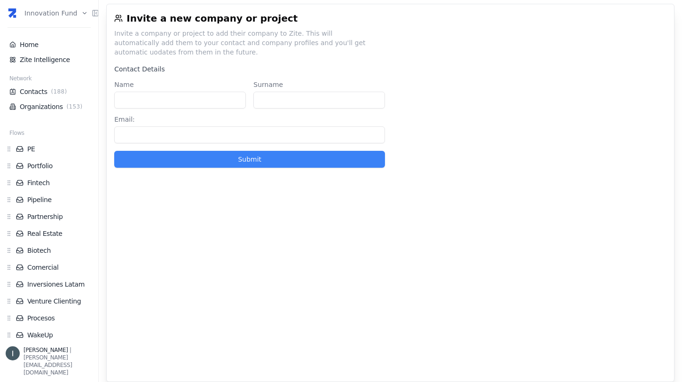
click at [36, 37] on div "Home Zite Intelligence Network Contacts ( 188 ) Organizations ( 153 ) Flows PE …" at bounding box center [49, 221] width 87 height 373
click at [39, 44] on link "Home" at bounding box center [48, 44] width 79 height 9
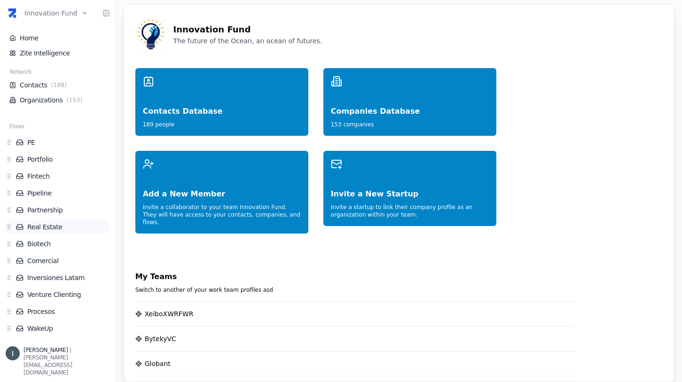
scroll to position [6, 0]
click at [62, 104] on link "Organizations ( 153 )" at bounding box center [57, 100] width 97 height 9
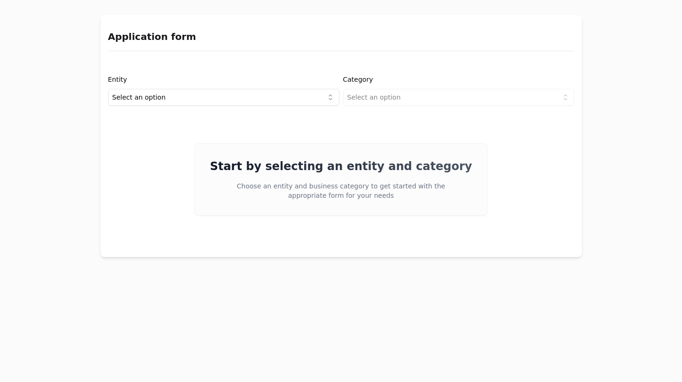
click at [170, 103] on html "Application form Entity Select an option Category Select an option Start by sel…" at bounding box center [341, 191] width 682 height 382
click at [395, 100] on html "Application form Entity Project or Company Category Select an option Start by s…" at bounding box center [341, 191] width 682 height 382
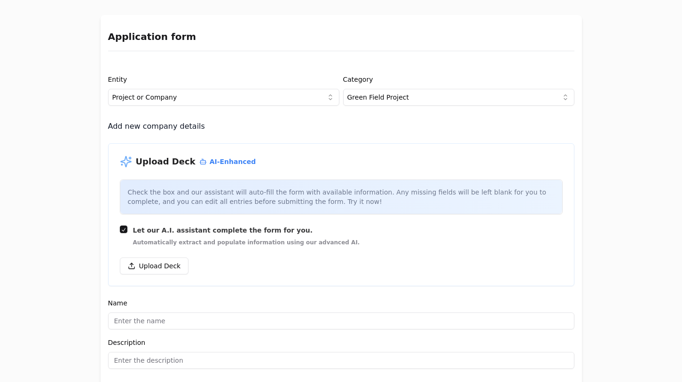
click at [122, 229] on button "Let our A.I. assistant complete the form for you. Automatically extract and pop…" at bounding box center [124, 230] width 8 height 8
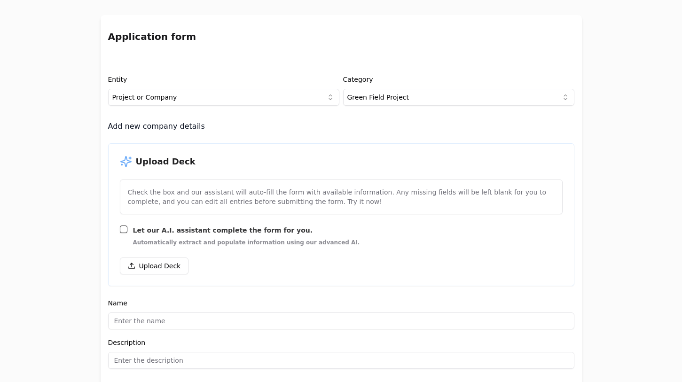
click at [122, 229] on button "Let our A.I. assistant complete the form for you. Automatically extract and pop…" at bounding box center [124, 230] width 8 height 8
checkbox input "true"
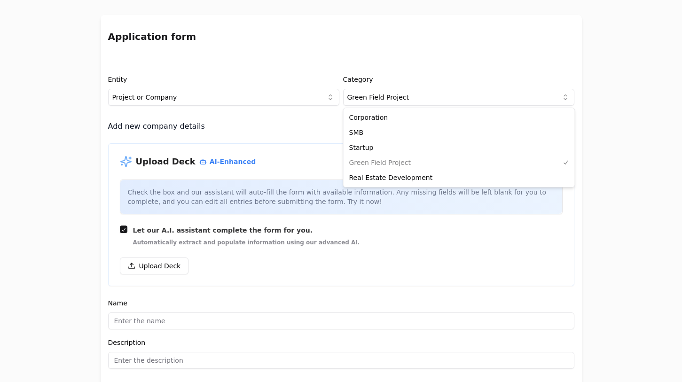
click at [383, 100] on html "Application form Entity Project or Company Category Green Field Project Add new…" at bounding box center [341, 191] width 682 height 382
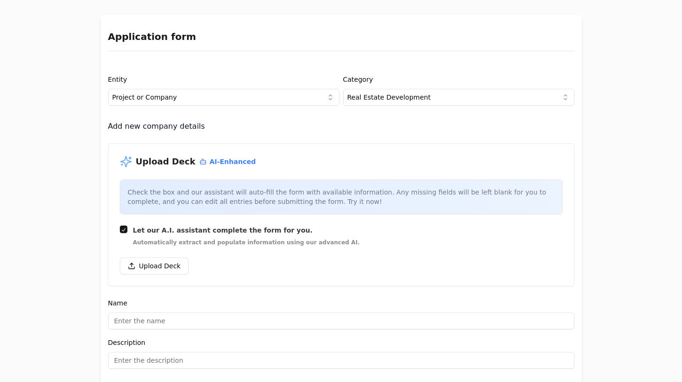
click at [397, 97] on html "Application form Entity Project or Company Category Real Estate Development Add…" at bounding box center [341, 191] width 682 height 382
click at [407, 103] on html "Application form Entity Project or Company Category SMB Add new company details…" at bounding box center [341, 191] width 682 height 382
click at [221, 101] on html "Application form Entity Project or Company Category Corporation Add new company…" at bounding box center [341, 191] width 682 height 382
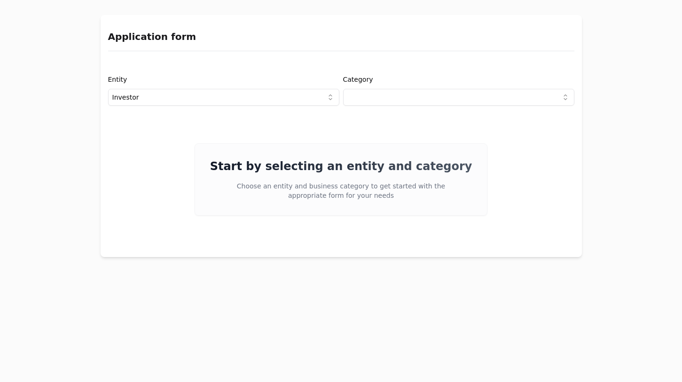
click at [390, 94] on html "Application form Entity Investor Category Start by selecting an entity and cate…" at bounding box center [341, 191] width 682 height 382
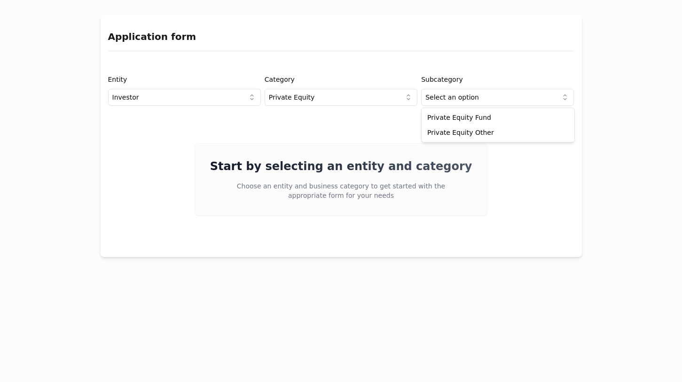
click at [465, 89] on html "Application form Entity Investor Category Private Equity Subcategory Select an …" at bounding box center [341, 191] width 682 height 382
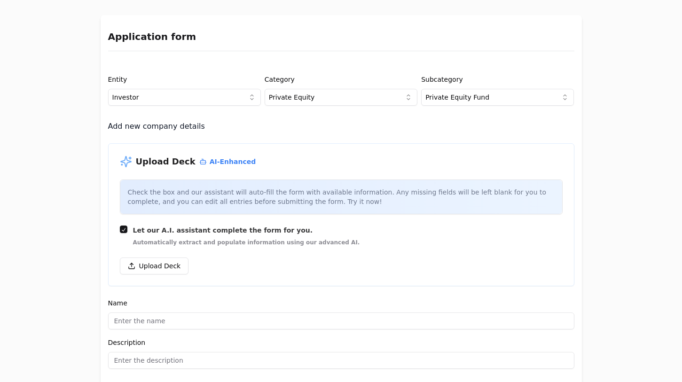
click at [128, 229] on div "Let our A.I. assistant complete the form for you. Automatically extract and pop…" at bounding box center [341, 236] width 443 height 21
click at [122, 229] on button "Let our A.I. assistant complete the form for you. Automatically extract and pop…" at bounding box center [124, 230] width 8 height 8
checkbox input "false"
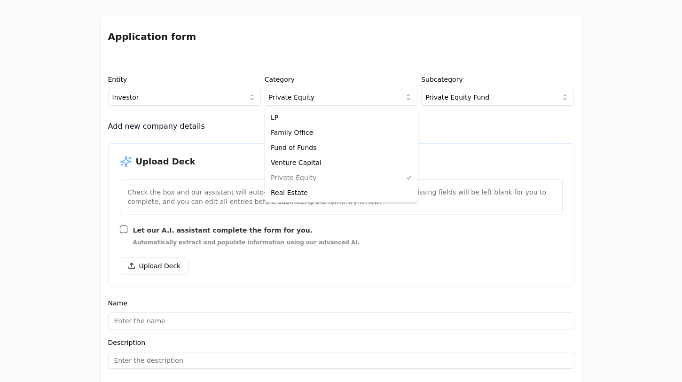
click at [333, 89] on html "Application form Entity Investor Category Private Equity Subcategory Private Eq…" at bounding box center [341, 191] width 682 height 382
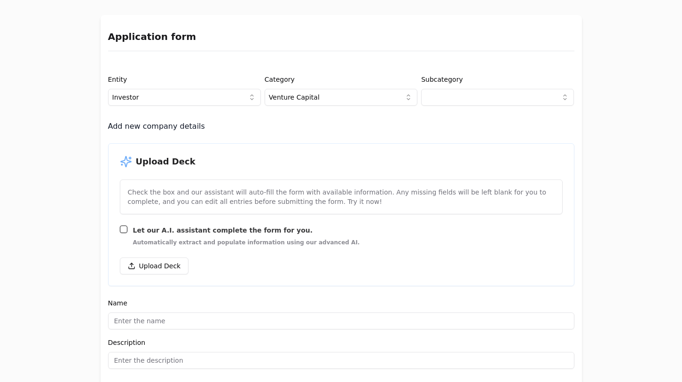
click at [433, 103] on html "Application form Entity Investor Category Venture Capital Subcategory Add new c…" at bounding box center [341, 191] width 682 height 382
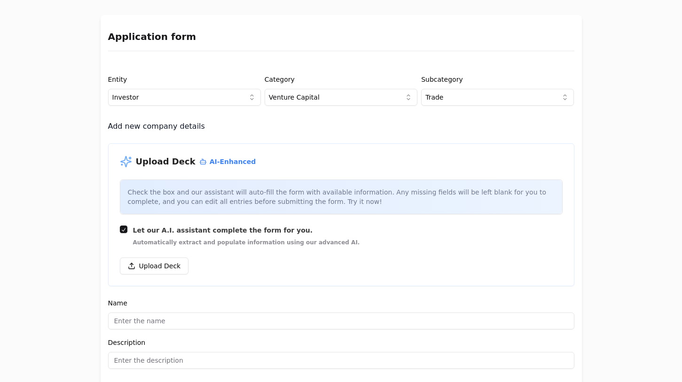
click at [441, 103] on html "Application form Entity Investor Category Venture Capital Subcategory Trade Add…" at bounding box center [341, 191] width 682 height 382
click at [438, 121] on div "Add new company details" at bounding box center [341, 126] width 467 height 19
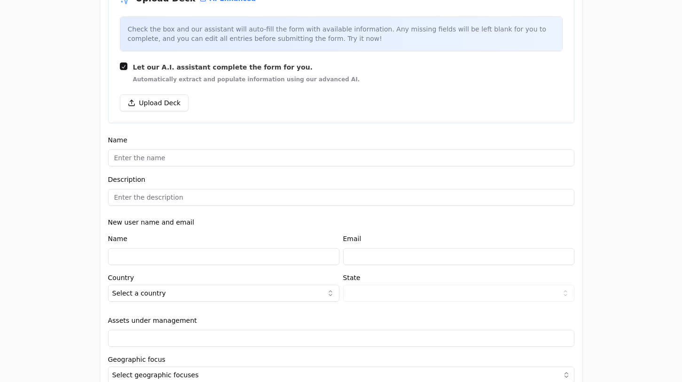
scroll to position [181, 0]
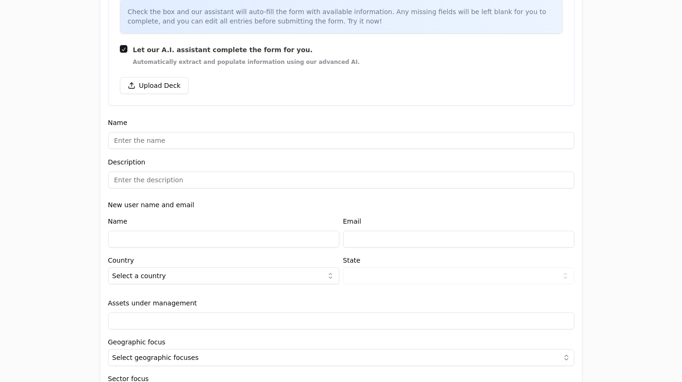
click at [214, 185] on input at bounding box center [341, 180] width 467 height 17
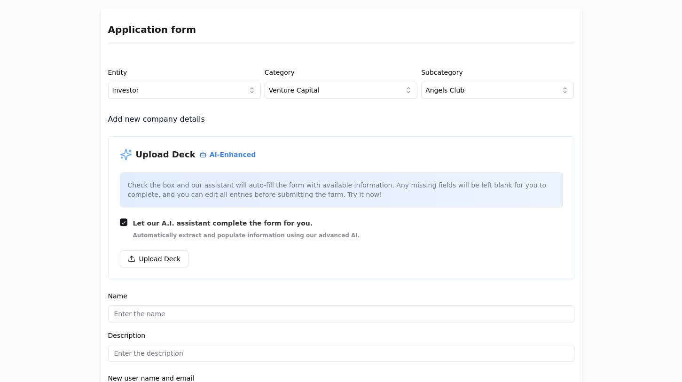
scroll to position [0, 0]
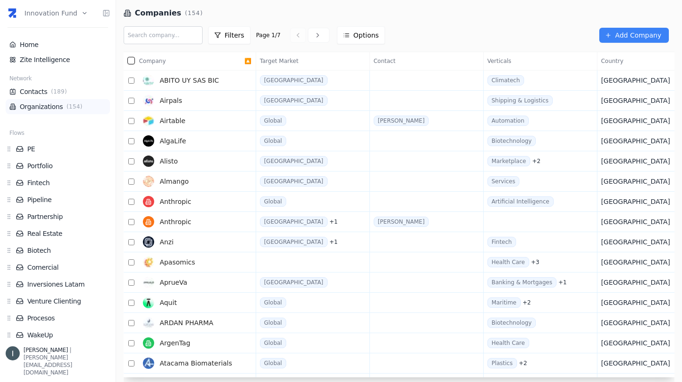
click at [57, 111] on link "Organizations ( 154 )" at bounding box center [57, 106] width 97 height 9
click at [180, 37] on input "text" at bounding box center [163, 35] width 79 height 18
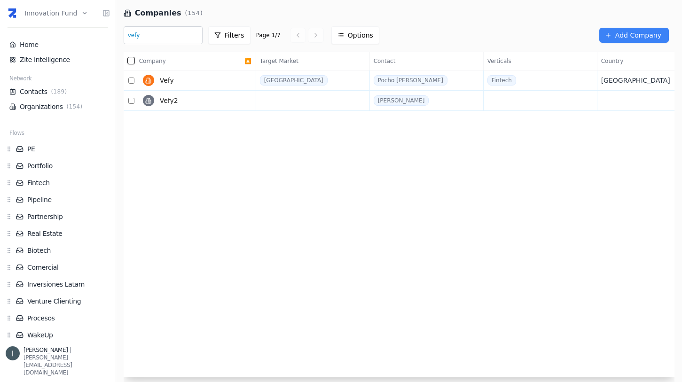
type input "vefy"
click at [59, 45] on link "Home" at bounding box center [57, 44] width 97 height 9
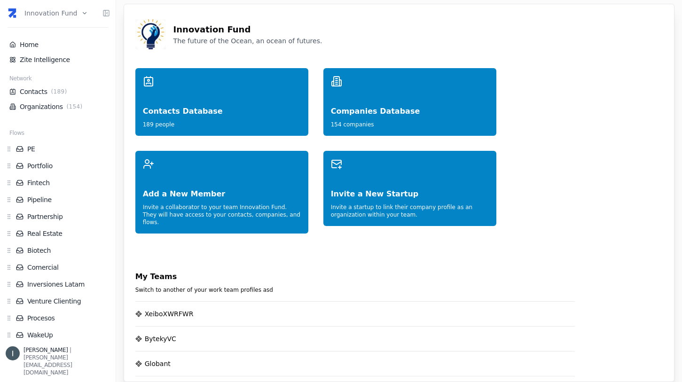
click at [57, 13] on html "Innovation Fund Home Zite Intelligence Network Contacts ( 189 ) Organizations (…" at bounding box center [341, 191] width 682 height 382
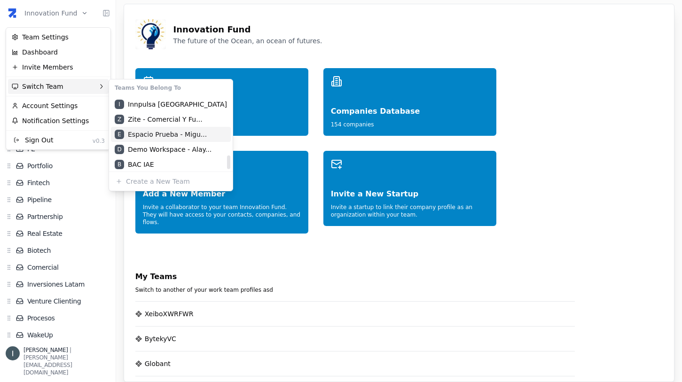
scroll to position [331, 0]
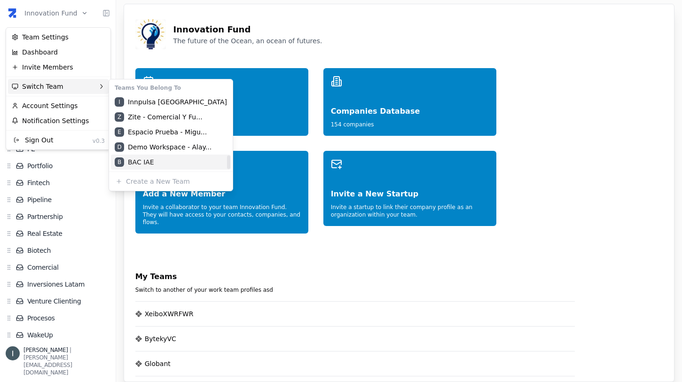
click at [156, 160] on div "B BAC IAE" at bounding box center [171, 162] width 120 height 15
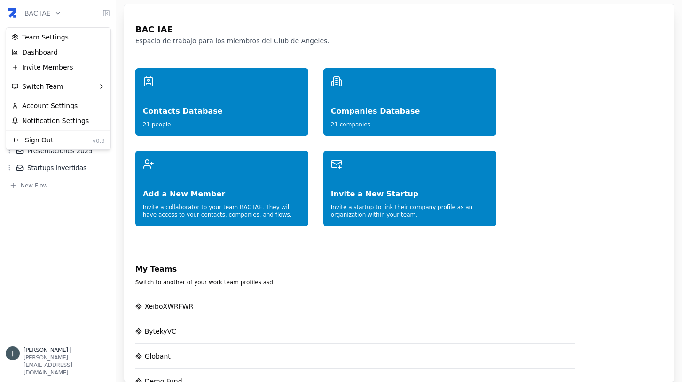
click at [47, 11] on html "BAC IAE Home Network Contacts ( 21 ) Organizations ( 21 ) Flows Presentaciones …" at bounding box center [341, 191] width 682 height 382
click at [175, 53] on html "BAC IAE Home Network Contacts ( 21 ) Organizations ( 21 ) Flows Presentaciones …" at bounding box center [341, 191] width 682 height 382
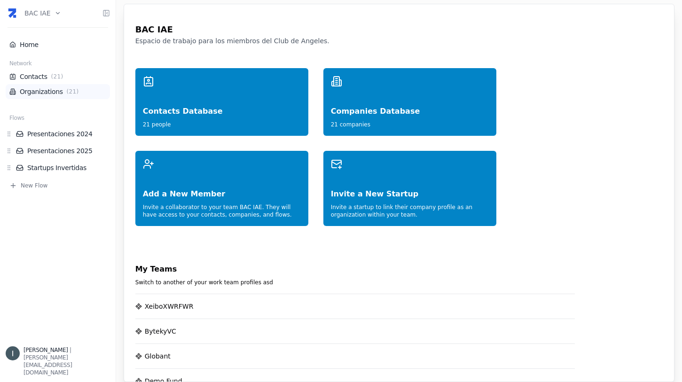
click at [74, 94] on span "( 21 )" at bounding box center [73, 92] width 16 height 8
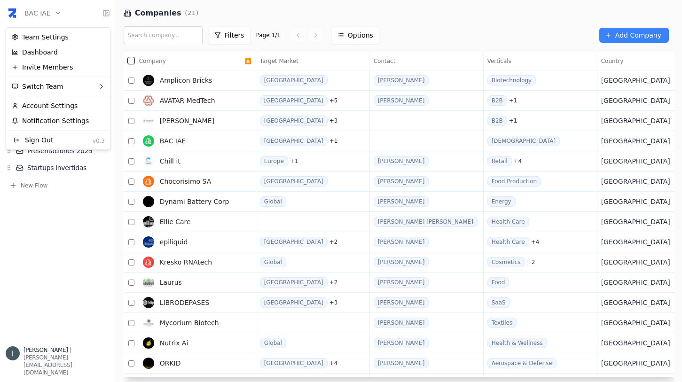
click at [49, 14] on html "BAC IAE Home Network Contacts ( 21 ) Organizations ( 21 ) Flows Presentaciones …" at bounding box center [341, 191] width 682 height 382
click at [53, 276] on html "BAC IAE Home Network Contacts ( 21 ) Organizations ( 21 ) Flows Presentaciones …" at bounding box center [341, 191] width 682 height 382
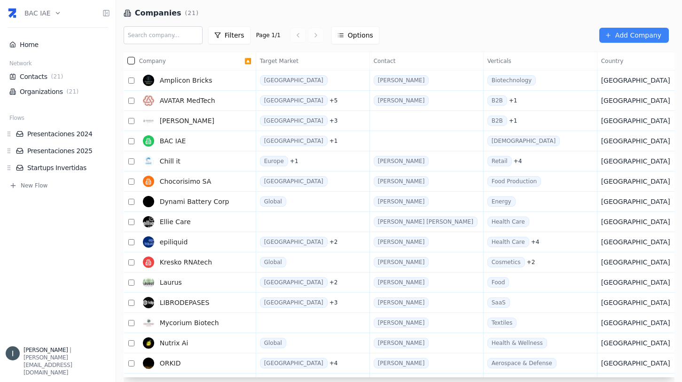
click at [46, 11] on html "BAC IAE Home Network Contacts ( 21 ) Organizations ( 21 ) Flows Presentaciones …" at bounding box center [341, 191] width 682 height 382
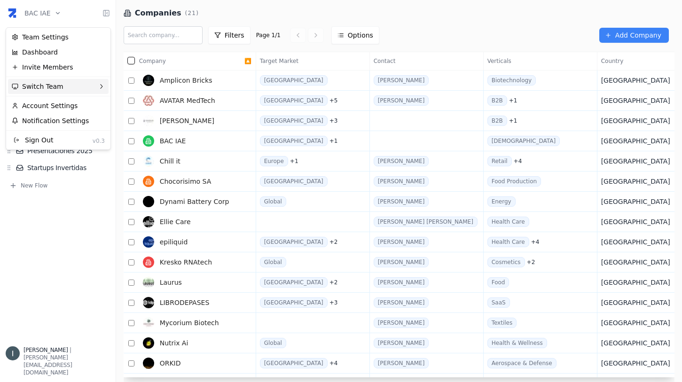
click at [63, 84] on div "Switch Team" at bounding box center [58, 86] width 101 height 15
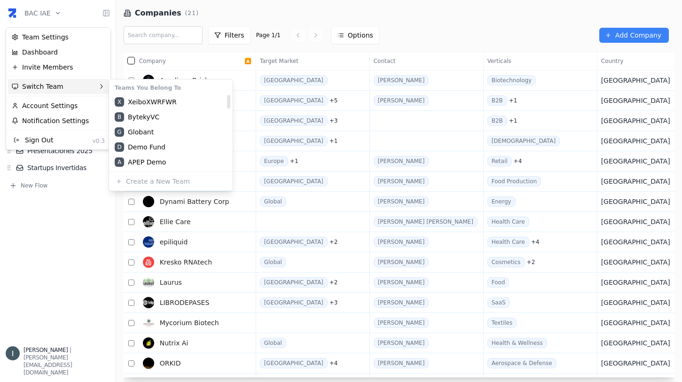
click at [56, 286] on html "BAC IAE Home Network Contacts ( 21 ) Organizations ( 21 ) Flows Presentaciones …" at bounding box center [341, 191] width 682 height 382
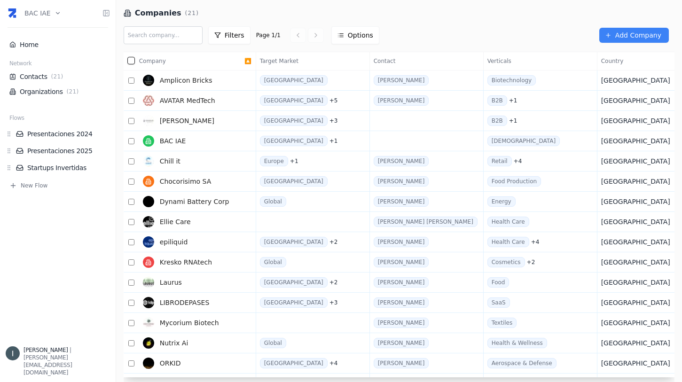
click at [57, 13] on html "BAC IAE Home Network Contacts ( 21 ) Organizations ( 21 ) Flows Presentaciones …" at bounding box center [341, 191] width 682 height 382
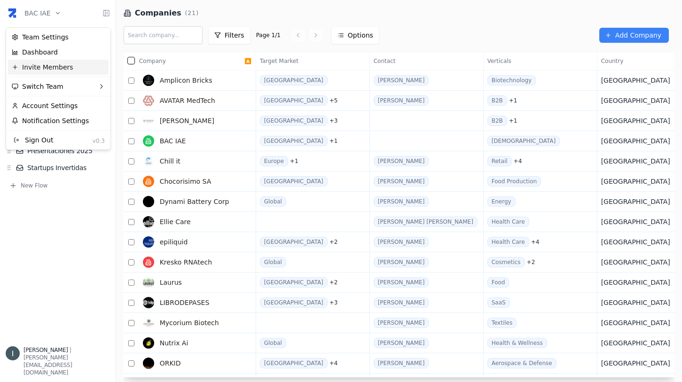
click at [68, 68] on div "Invite Members" at bounding box center [58, 67] width 101 height 15
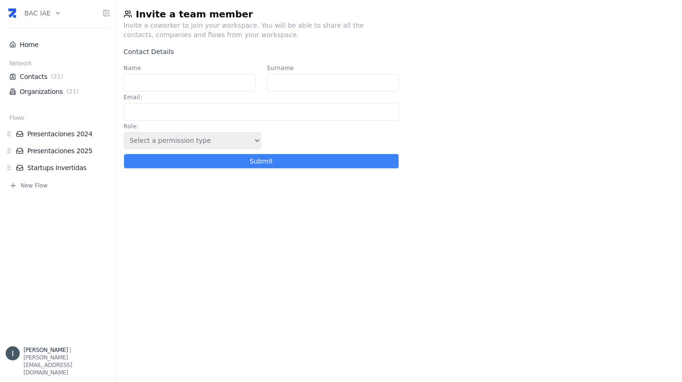
click at [152, 86] on input "Name" at bounding box center [190, 83] width 132 height 18
type input "G"
type input "e"
type input "Genaro"
click at [297, 83] on input "Surname" at bounding box center [333, 83] width 132 height 18
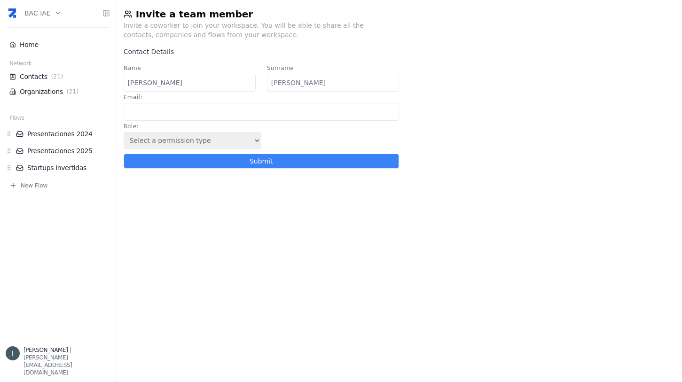
type input "Malpeli"
click at [197, 138] on select "Select a permission type Admin Guest Endorser" at bounding box center [193, 140] width 138 height 17
select select "5"
click at [124, 132] on select "Select a permission type Admin Guest Endorser" at bounding box center [193, 140] width 138 height 17
click at [154, 115] on input "Email :" at bounding box center [262, 112] width 276 height 18
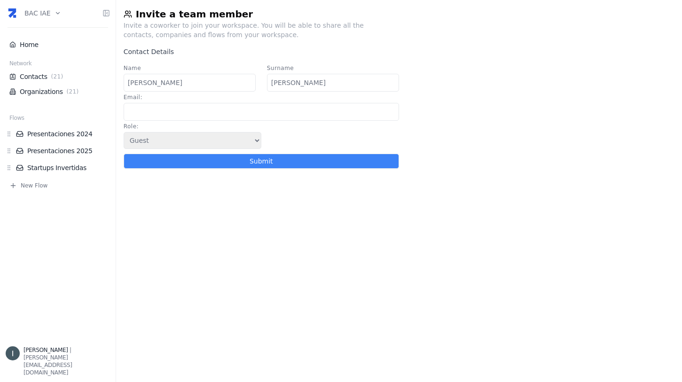
type input "e"
type input "[EMAIL_ADDRESS][DOMAIN_NAME]"
click at [172, 181] on div "Invite a team member Invite a coworker to join your workspace. You will be able…" at bounding box center [399, 191] width 566 height 382
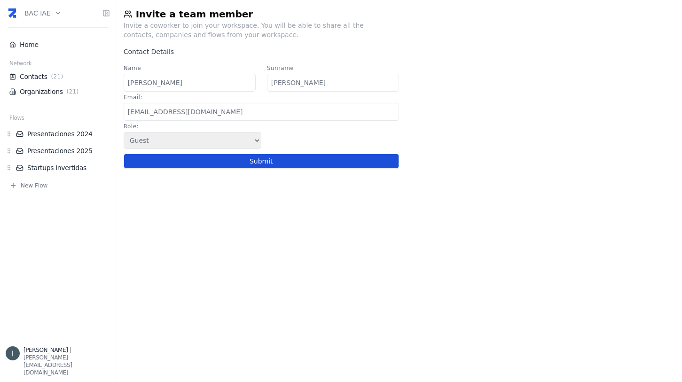
click at [240, 157] on button "Submit" at bounding box center [262, 161] width 276 height 15
select select
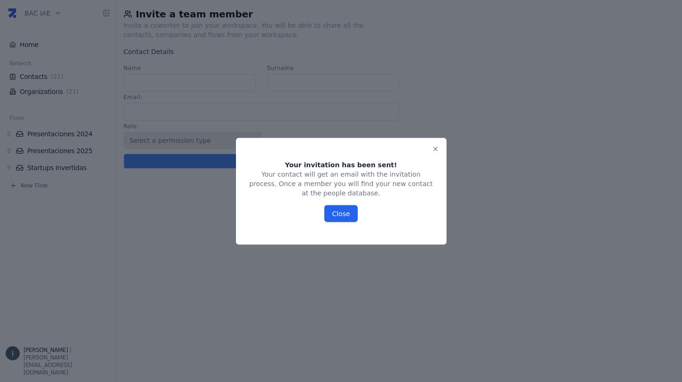
click at [342, 215] on button "Close" at bounding box center [341, 213] width 33 height 17
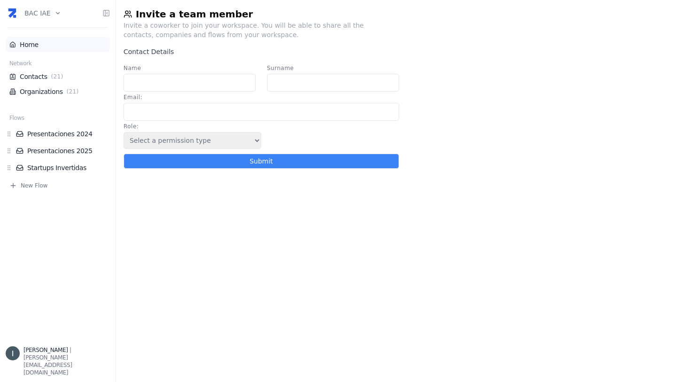
click at [22, 46] on link "Home" at bounding box center [57, 44] width 97 height 9
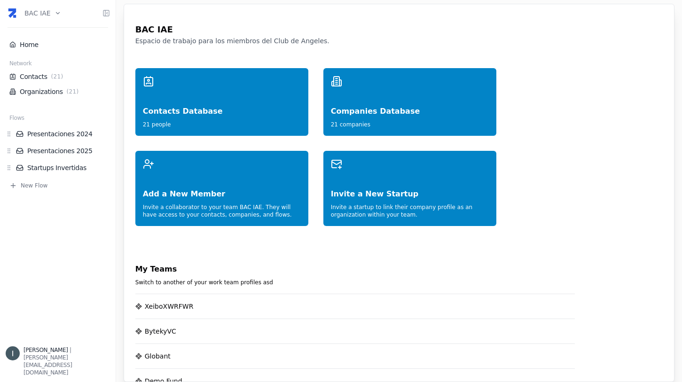
click at [50, 16] on html "BAC IAE Home Network Contacts ( 21 ) Organizations ( 21 ) Flows Presentaciones …" at bounding box center [341, 191] width 682 height 382
